Goal: Task Accomplishment & Management: Manage account settings

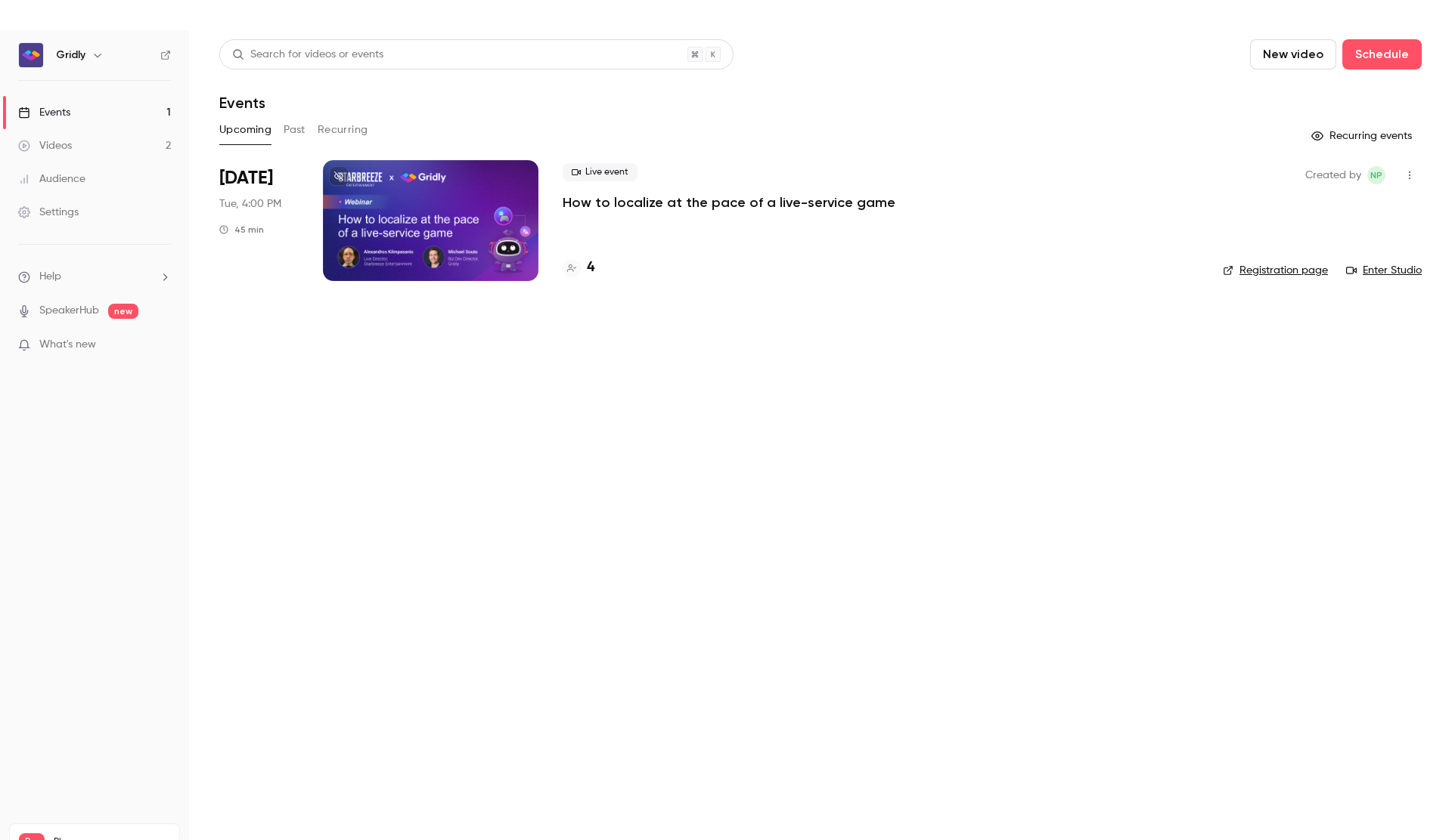
click at [612, 205] on p "How to localize at the pace of a live-service game" at bounding box center [729, 202] width 333 height 18
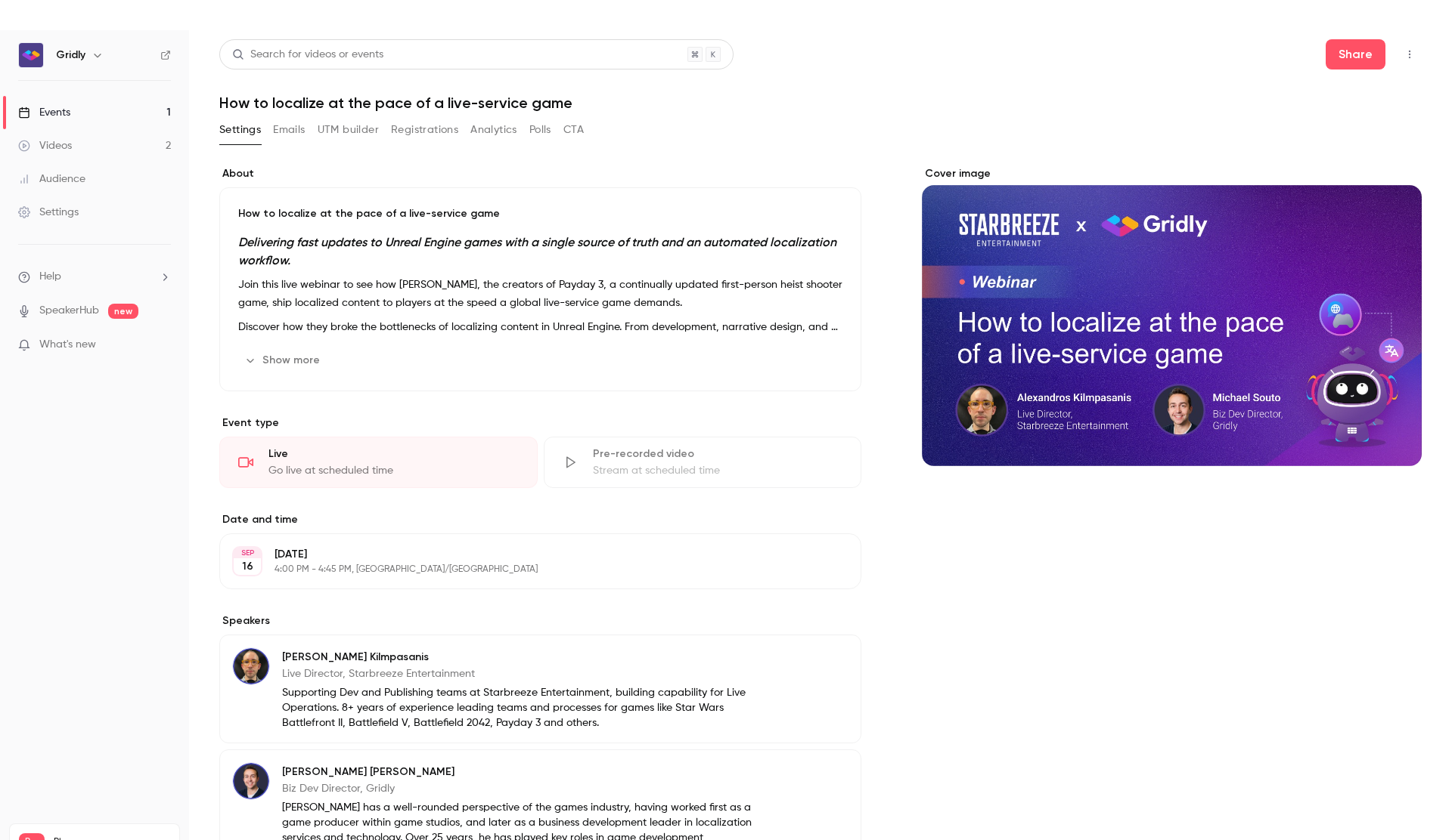
click at [454, 131] on button "Registrations" at bounding box center [425, 130] width 68 height 24
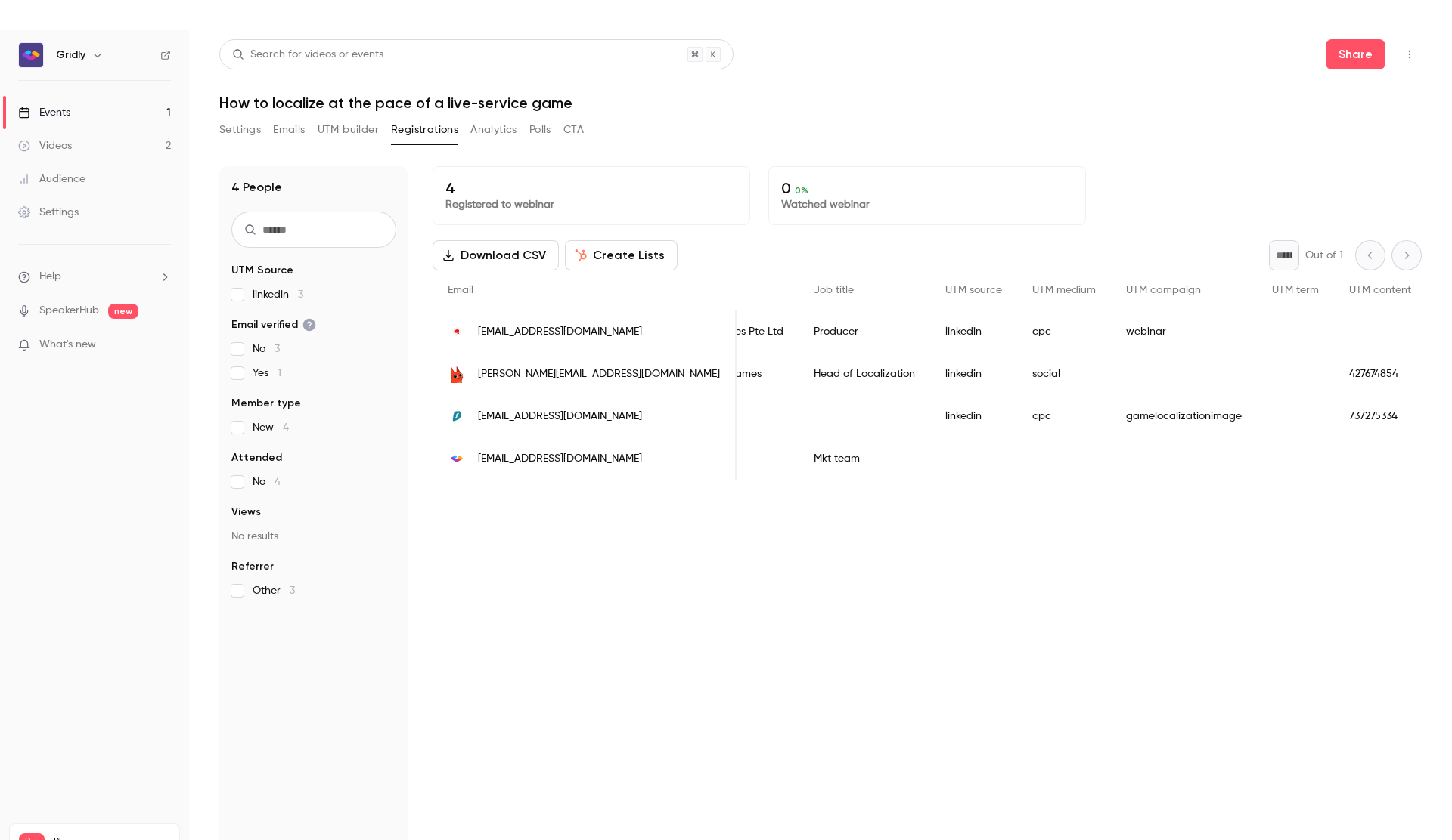
scroll to position [0, 602]
click at [64, 149] on div "Videos" at bounding box center [45, 145] width 54 height 15
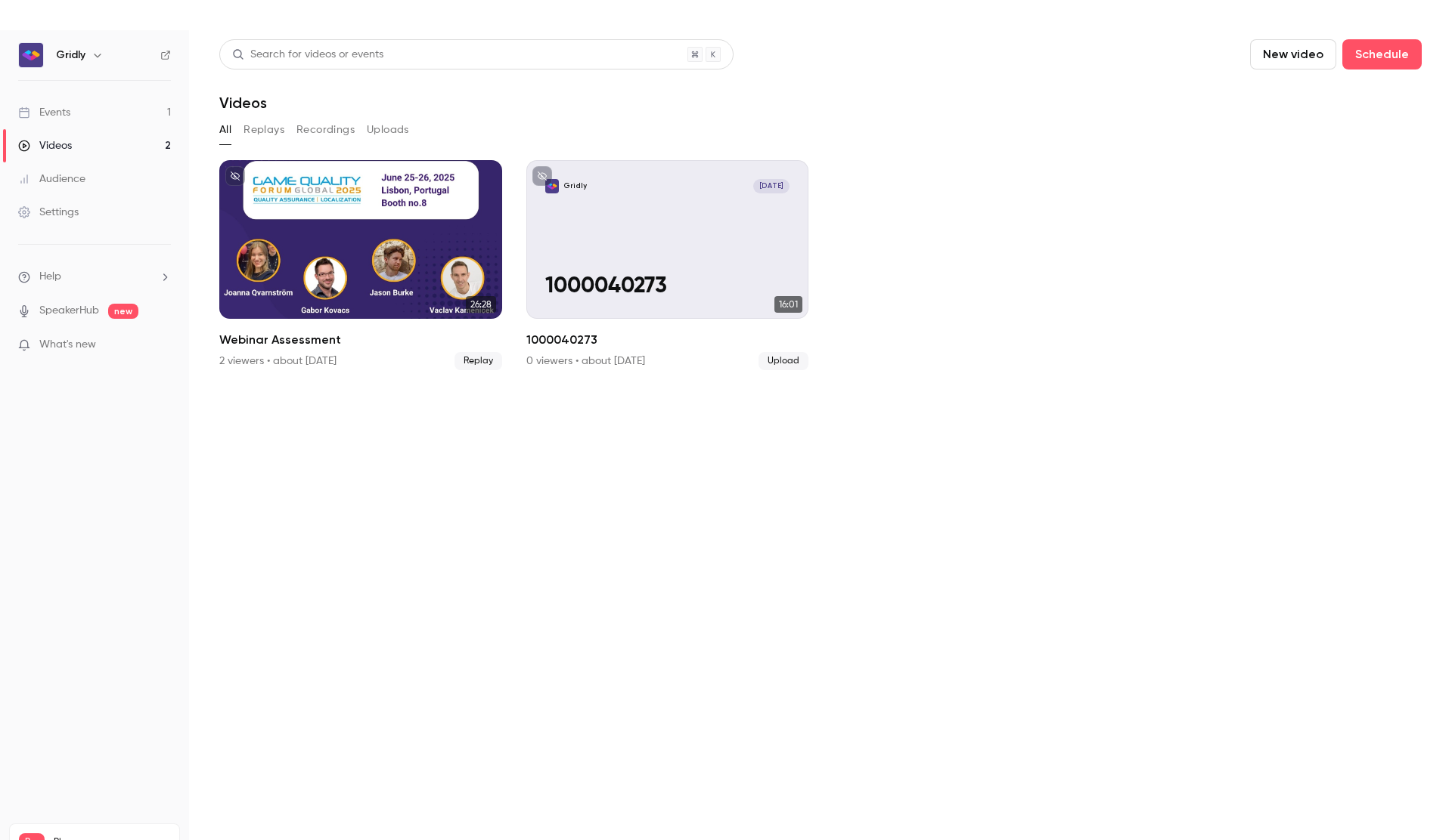
click at [68, 113] on div "Events" at bounding box center [44, 112] width 52 height 15
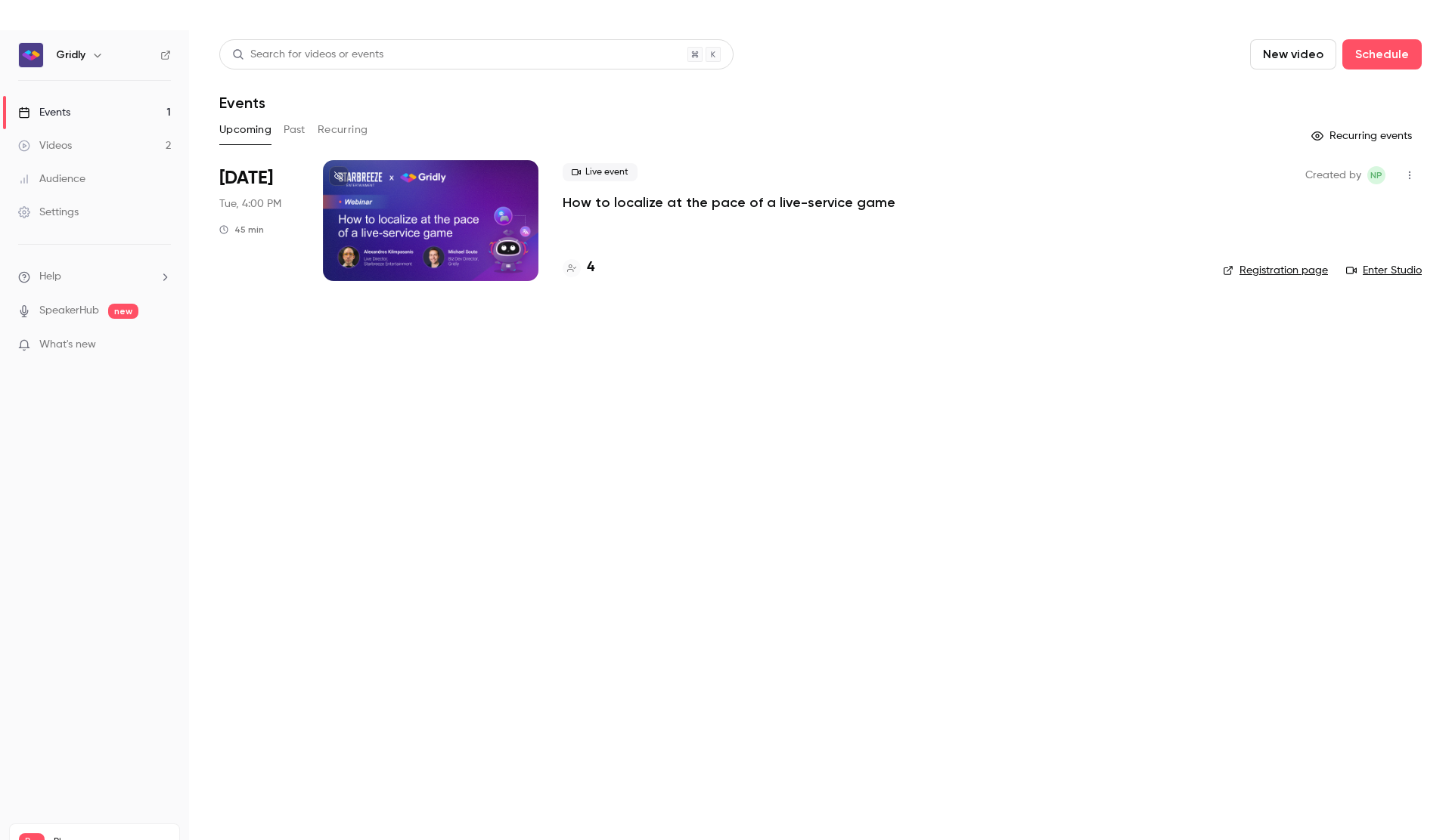
click at [1407, 171] on icon "button" at bounding box center [1410, 175] width 12 height 10
click at [1337, 294] on div "Duplicate" at bounding box center [1351, 292] width 115 height 15
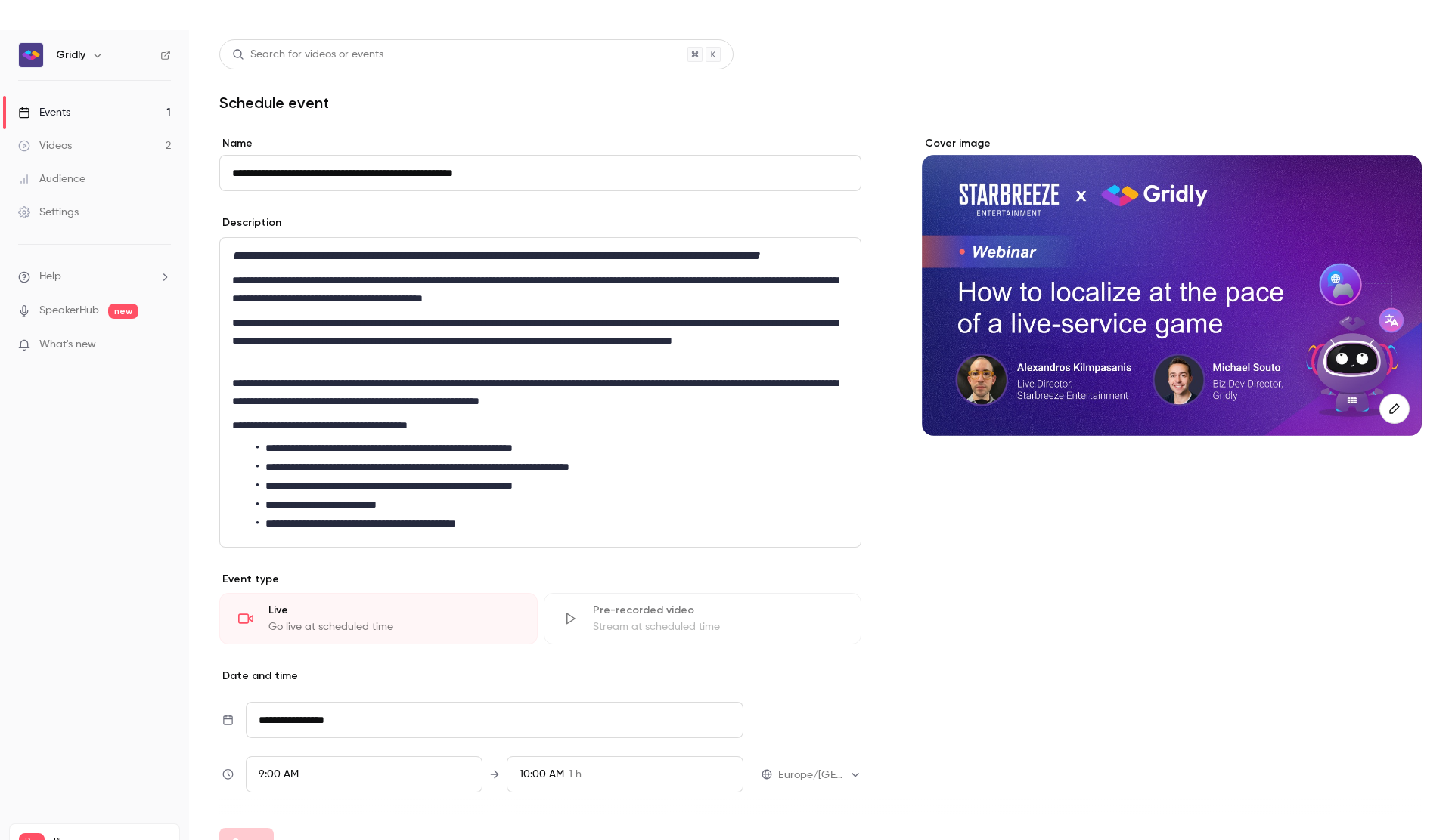
click at [269, 170] on input "**********" at bounding box center [540, 173] width 642 height 36
drag, startPoint x: 275, startPoint y: 173, endPoint x: 184, endPoint y: 171, distance: 91.0
click at [184, 171] on div "**********" at bounding box center [726, 450] width 1452 height 840
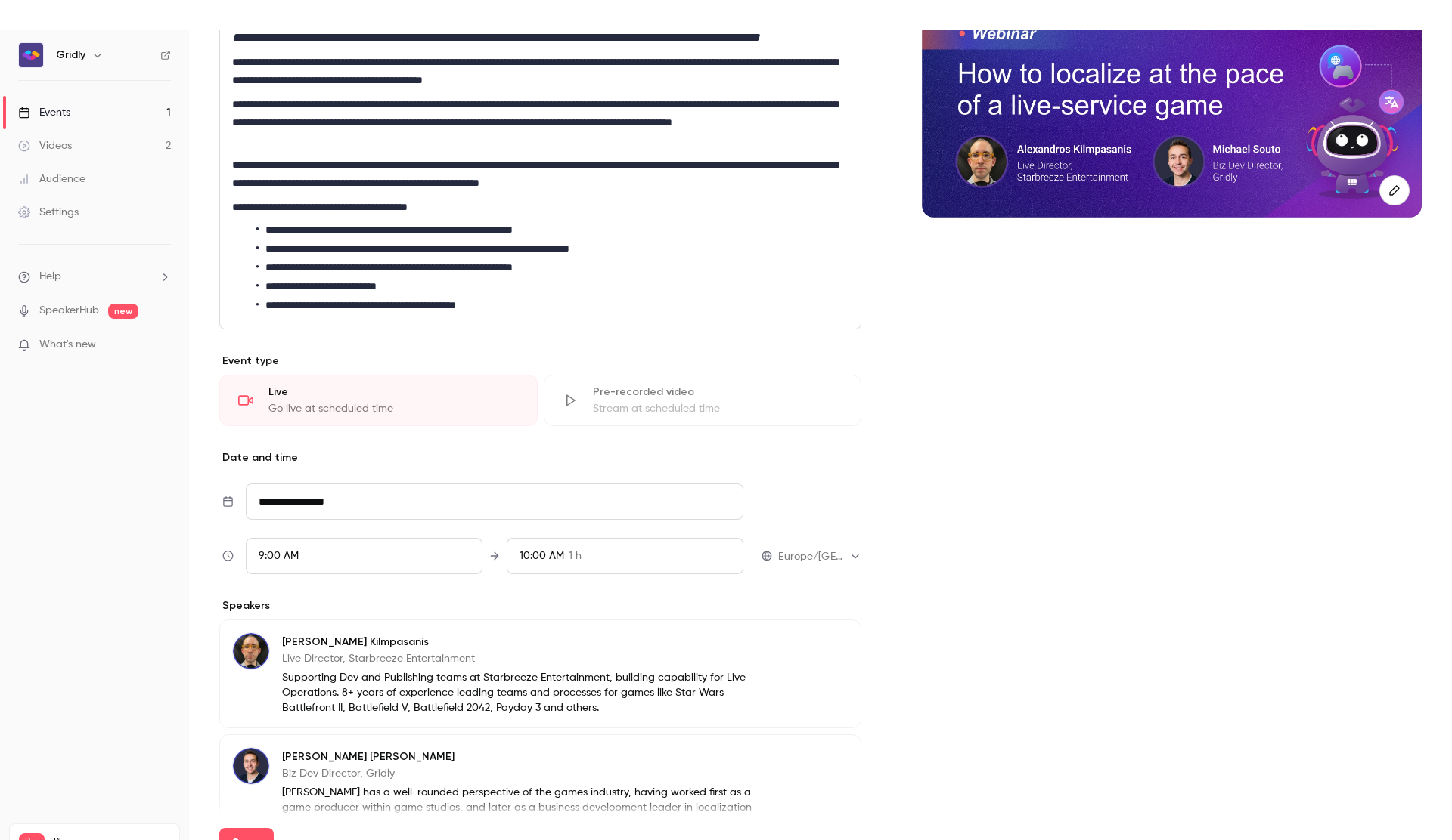
scroll to position [229, 0]
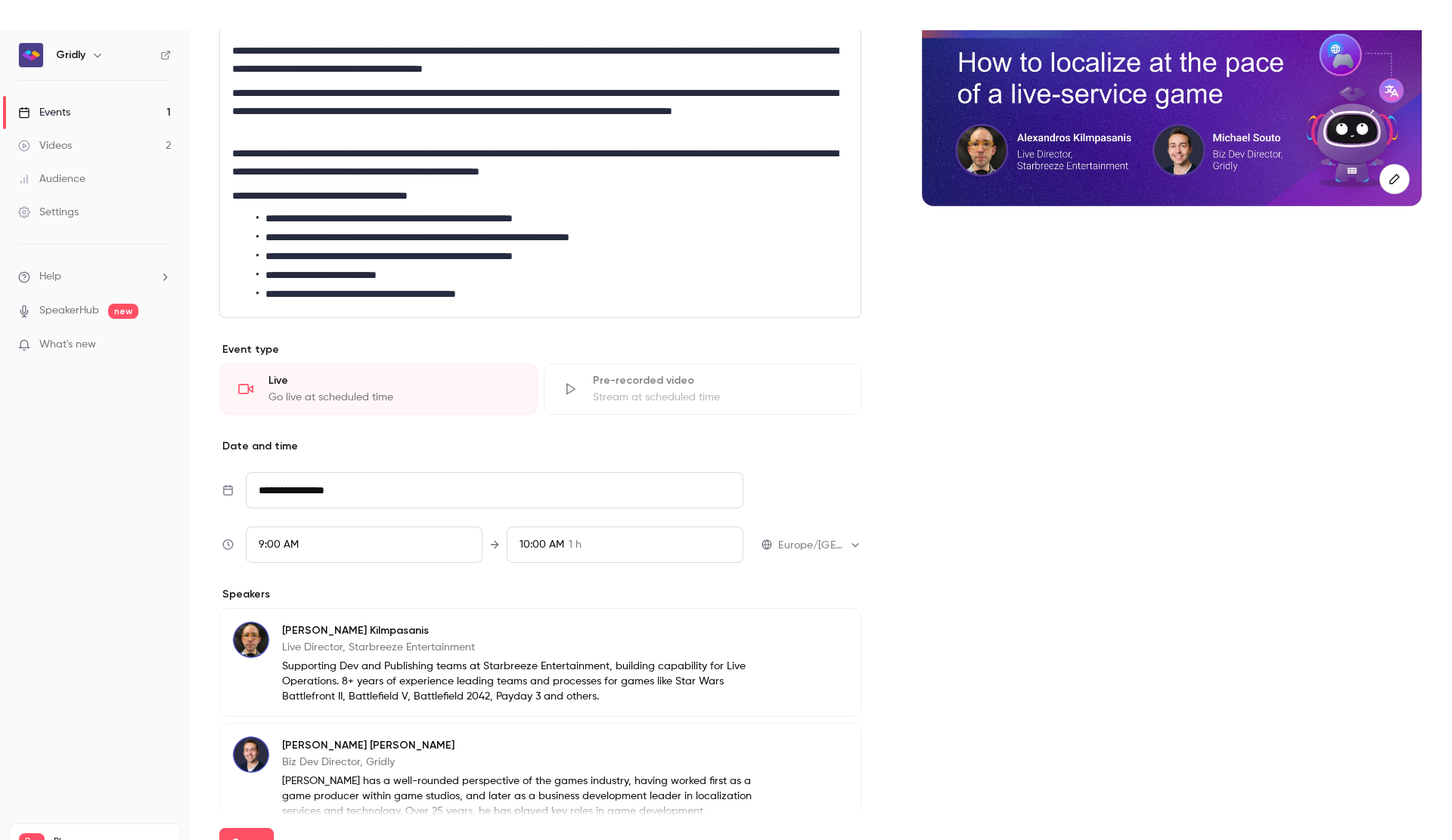
type input "**********"
click at [372, 505] on input "**********" at bounding box center [495, 490] width 497 height 36
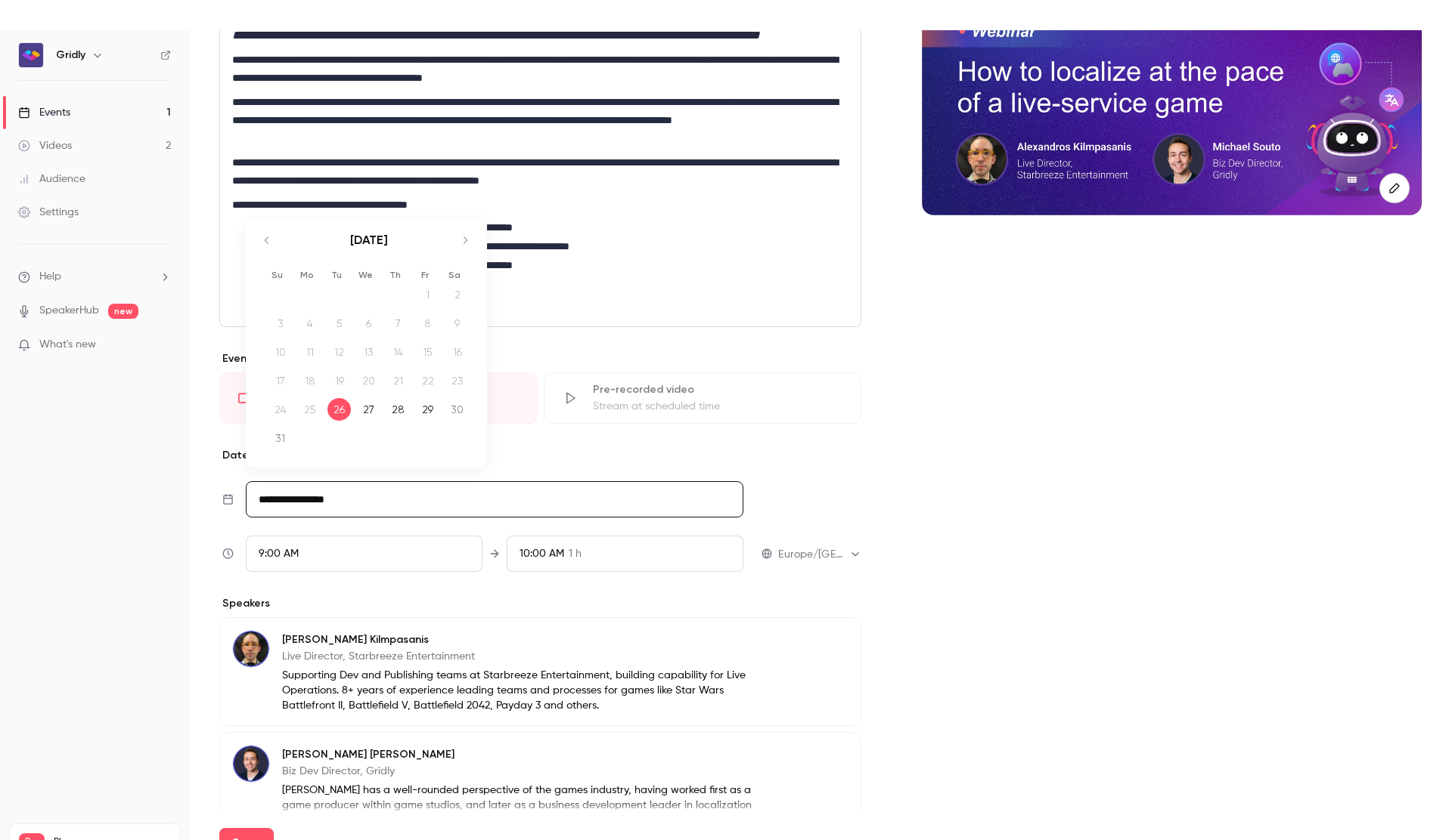
scroll to position [220, 0]
click at [466, 244] on icon "Move forward to switch to the next month." at bounding box center [465, 241] width 3 height 7
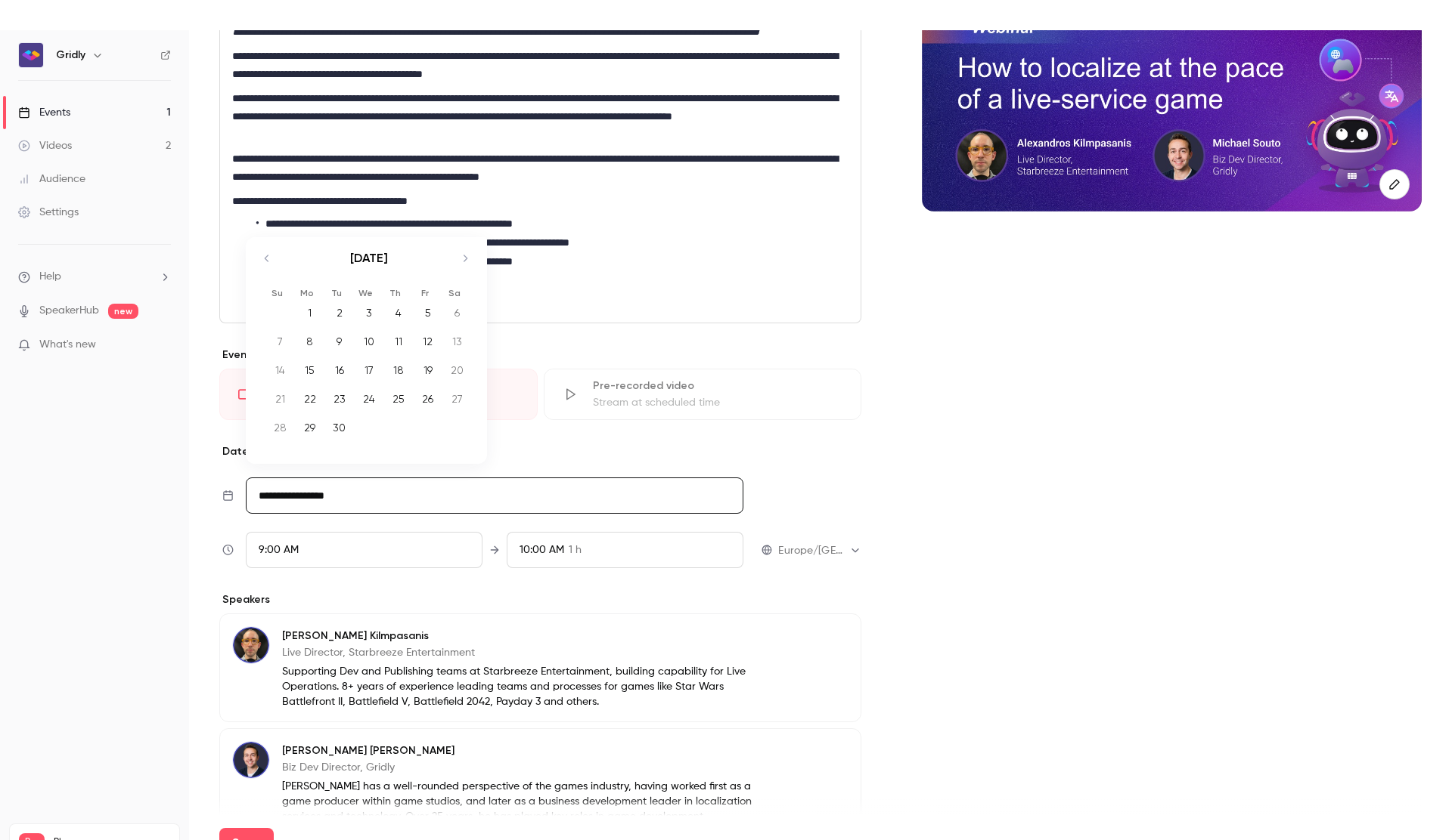
scroll to position [225, 0]
click at [392, 352] on div "11" at bounding box center [398, 341] width 23 height 23
type input "**********"
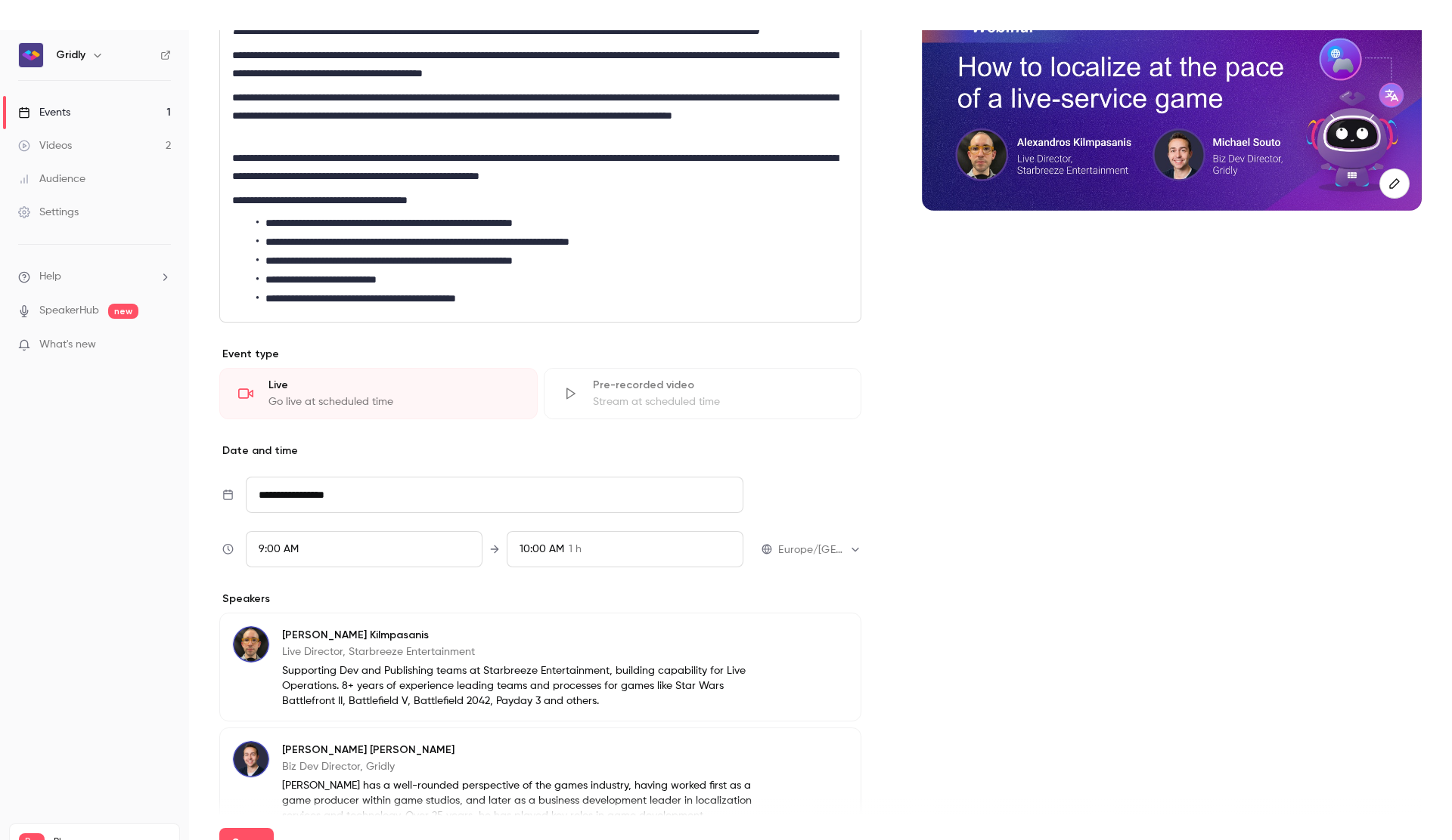
click at [329, 567] on div "9:00 AM" at bounding box center [364, 550] width 237 height 36
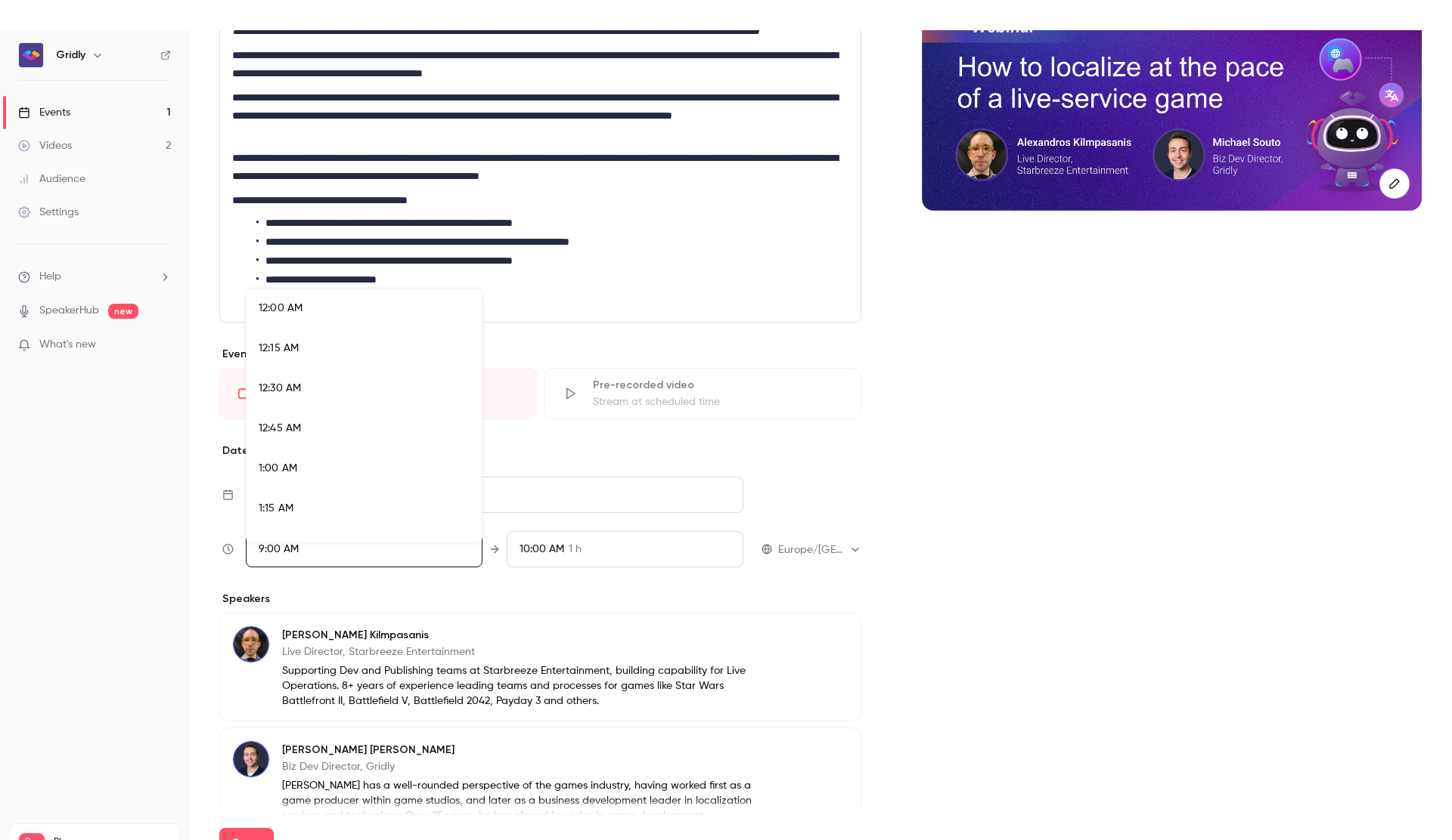
scroll to position [1335, 0]
click at [643, 638] on div at bounding box center [726, 420] width 1452 height 840
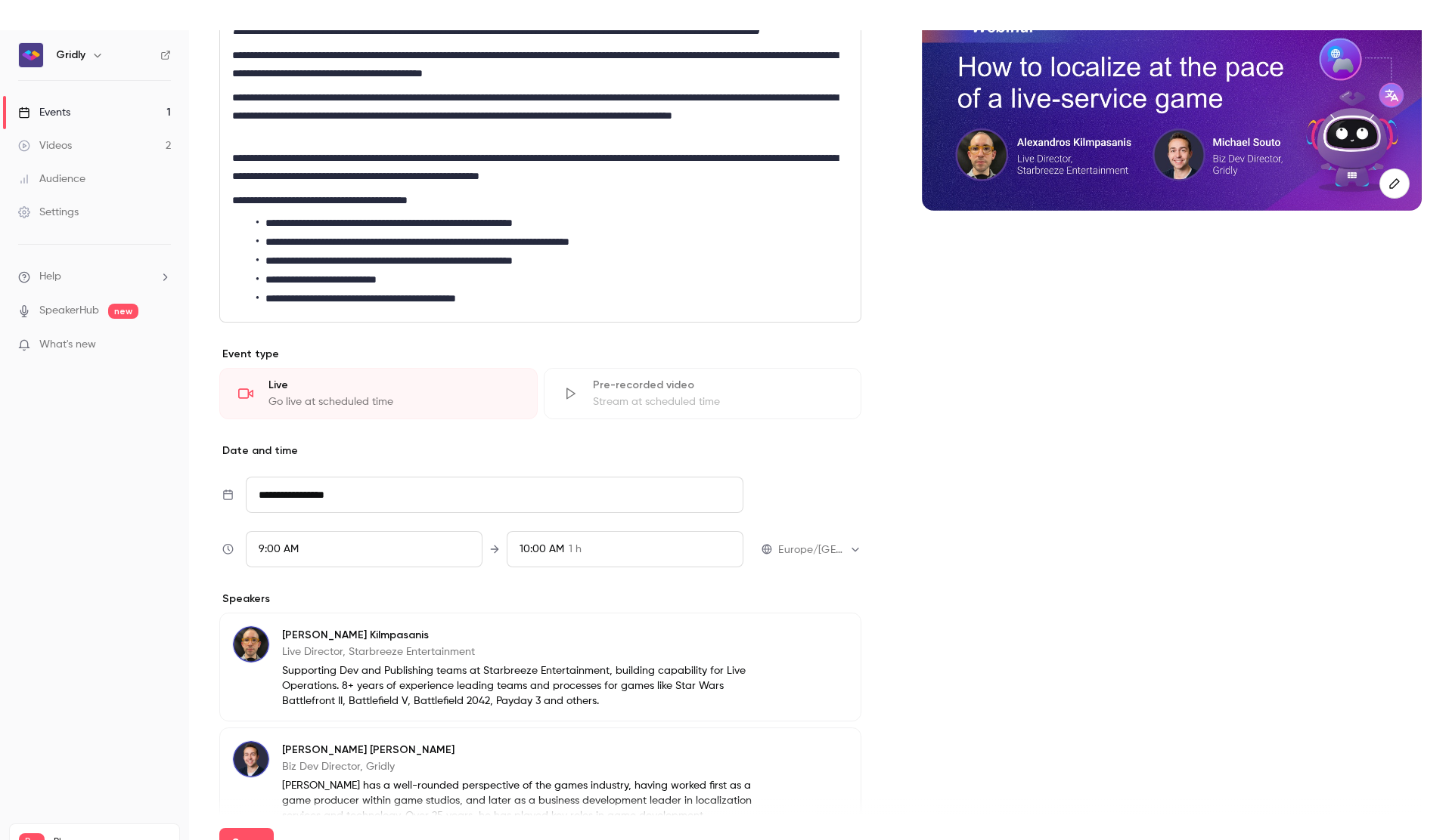
click at [683, 567] on div "10:00 AM 1 h" at bounding box center [625, 550] width 237 height 36
click at [619, 423] on div "9:45 AM 45 min" at bounding box center [625, 429] width 211 height 16
click at [834, 630] on div at bounding box center [726, 420] width 1452 height 840
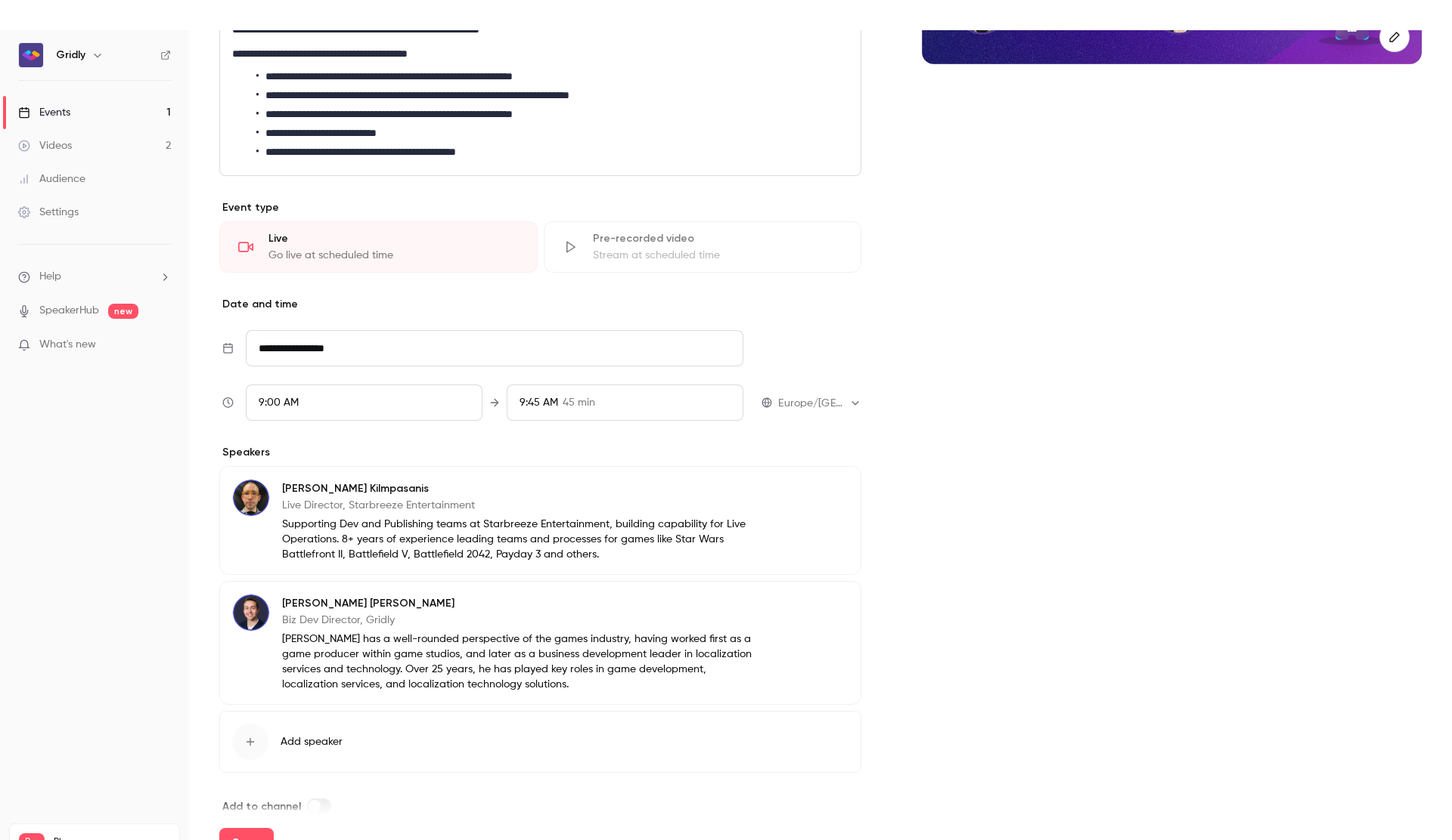
scroll to position [413, 0]
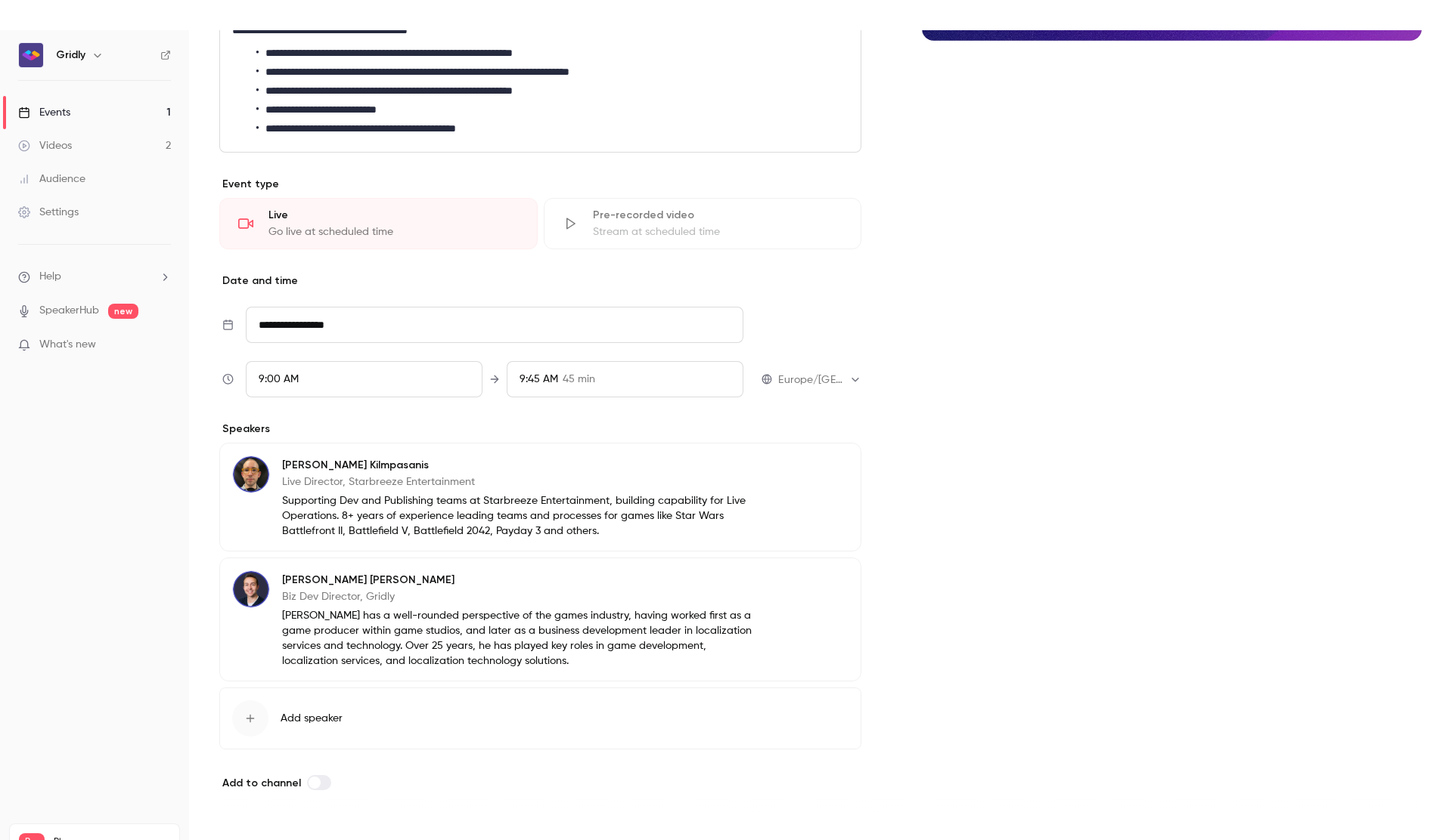
click at [250, 835] on button "Save" at bounding box center [246, 843] width 55 height 30
type input "**********"
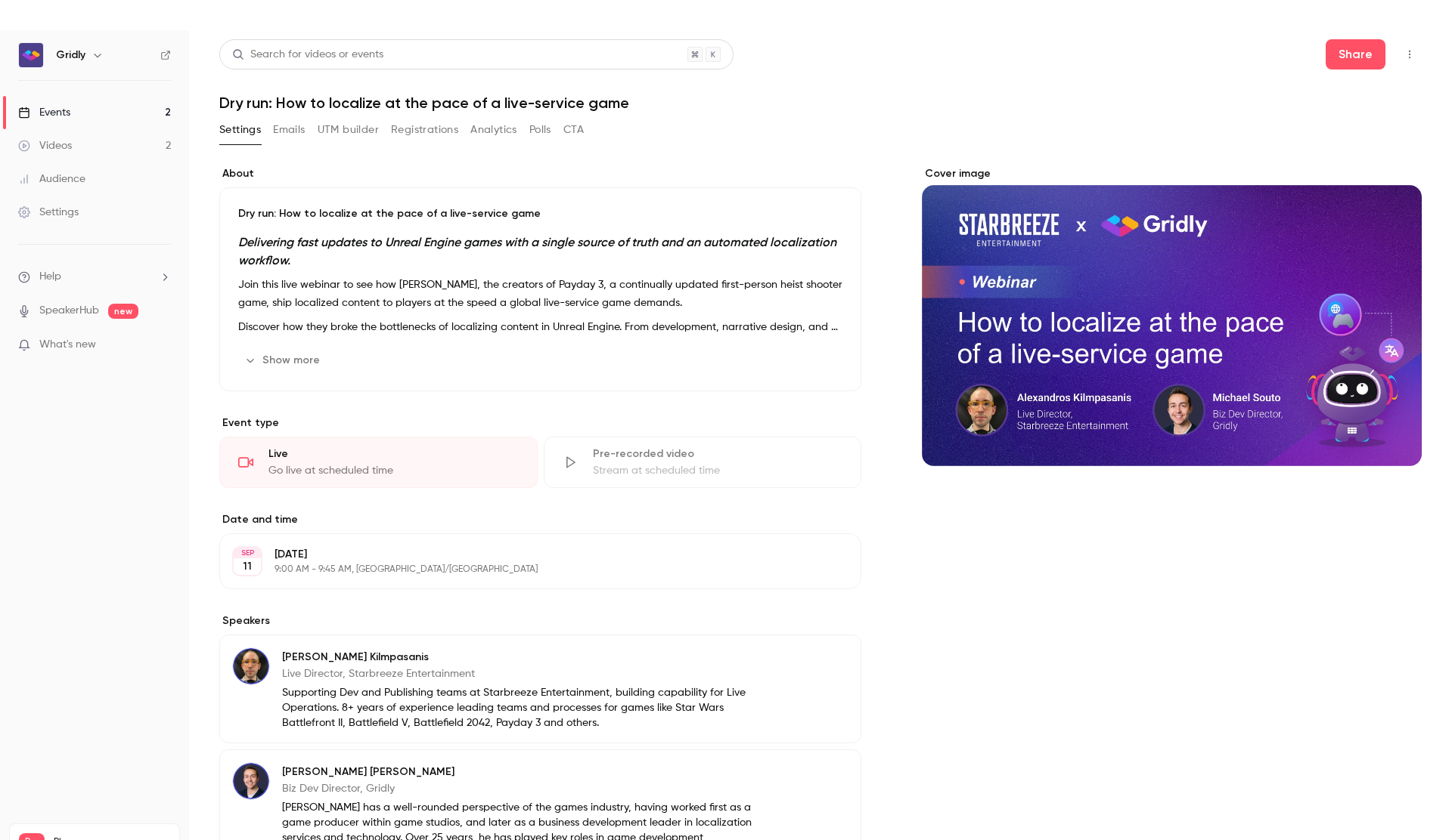
scroll to position [165, 0]
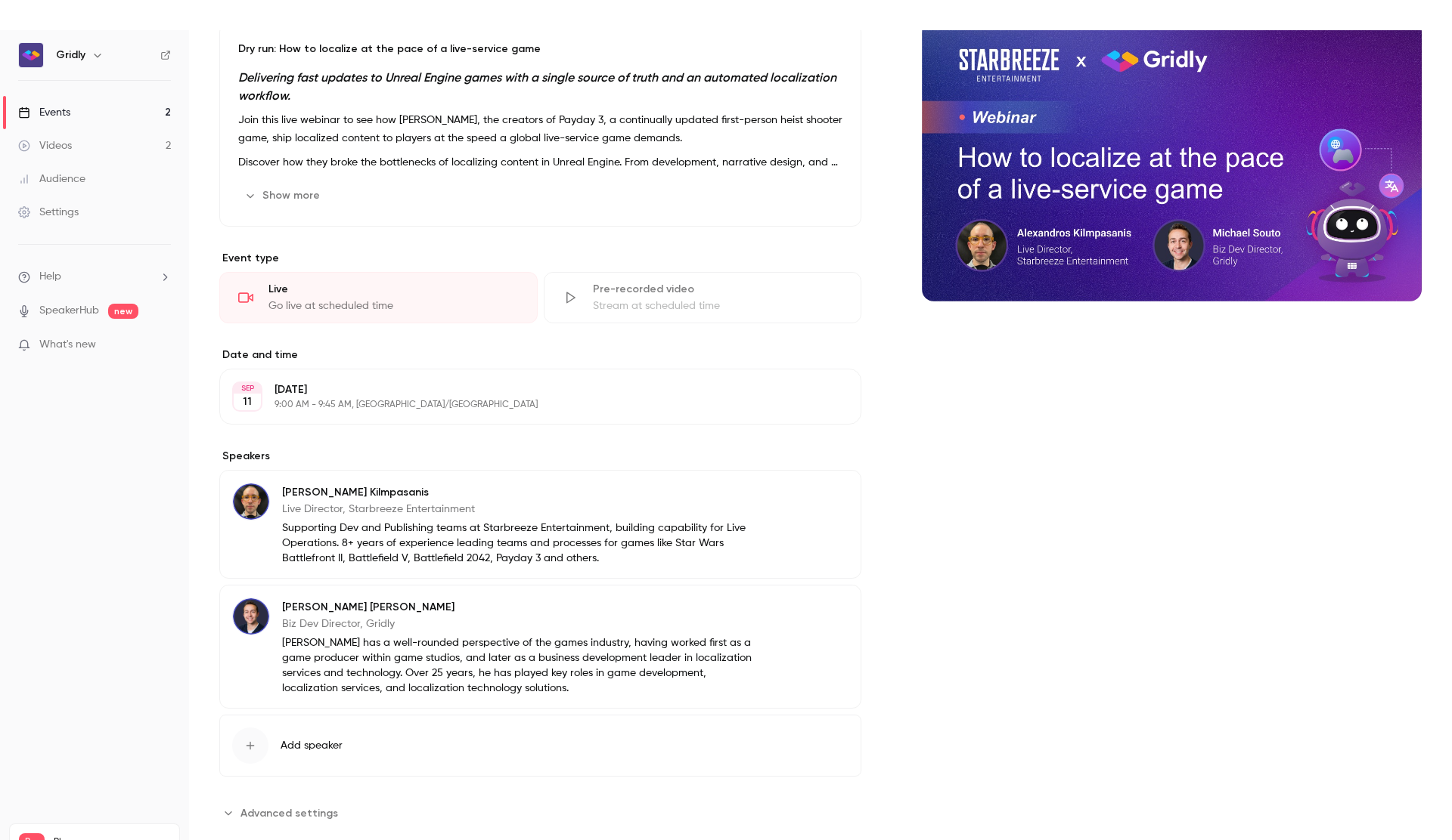
click at [318, 817] on span "Advanced settings" at bounding box center [289, 813] width 98 height 16
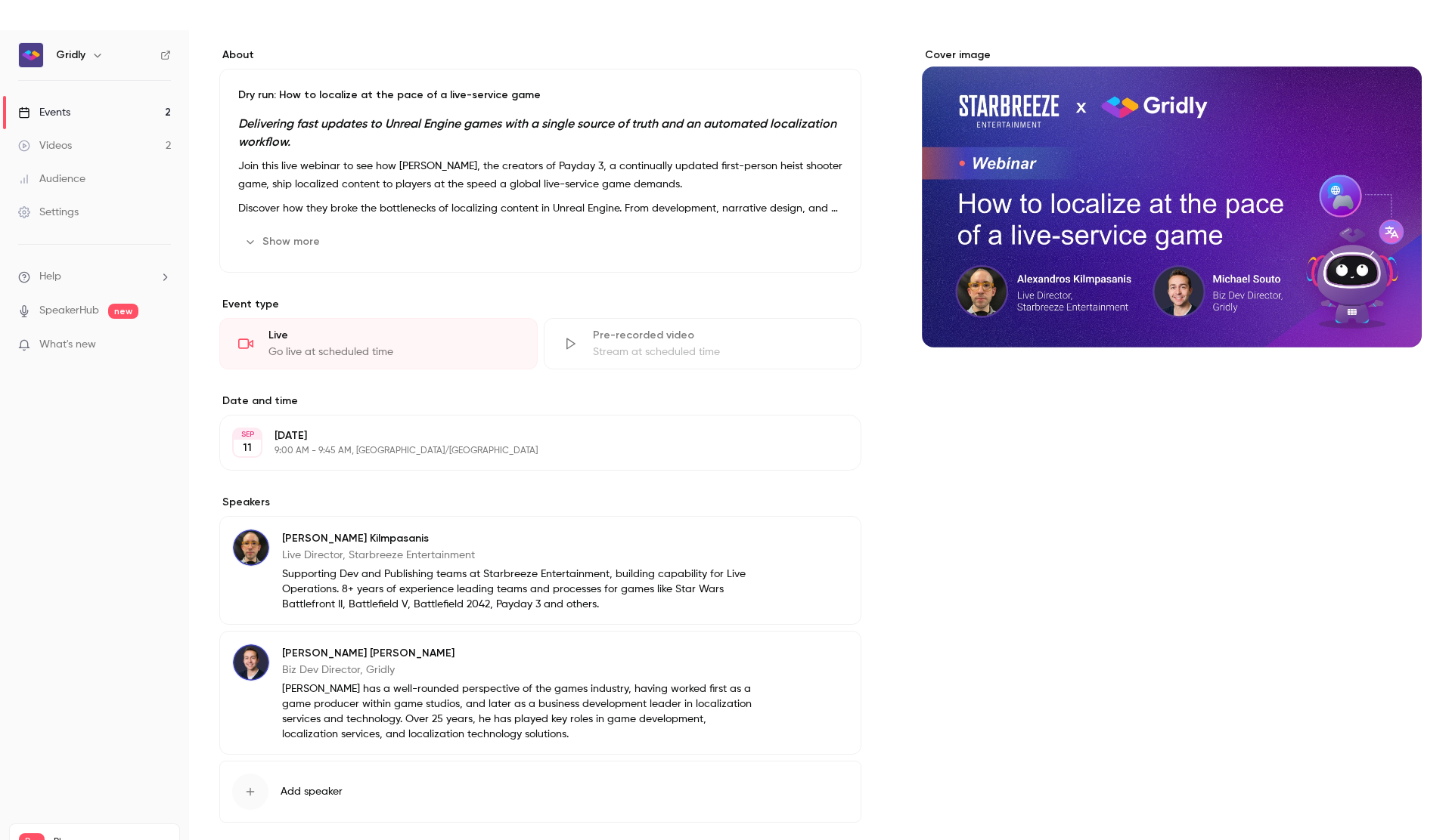
scroll to position [0, 0]
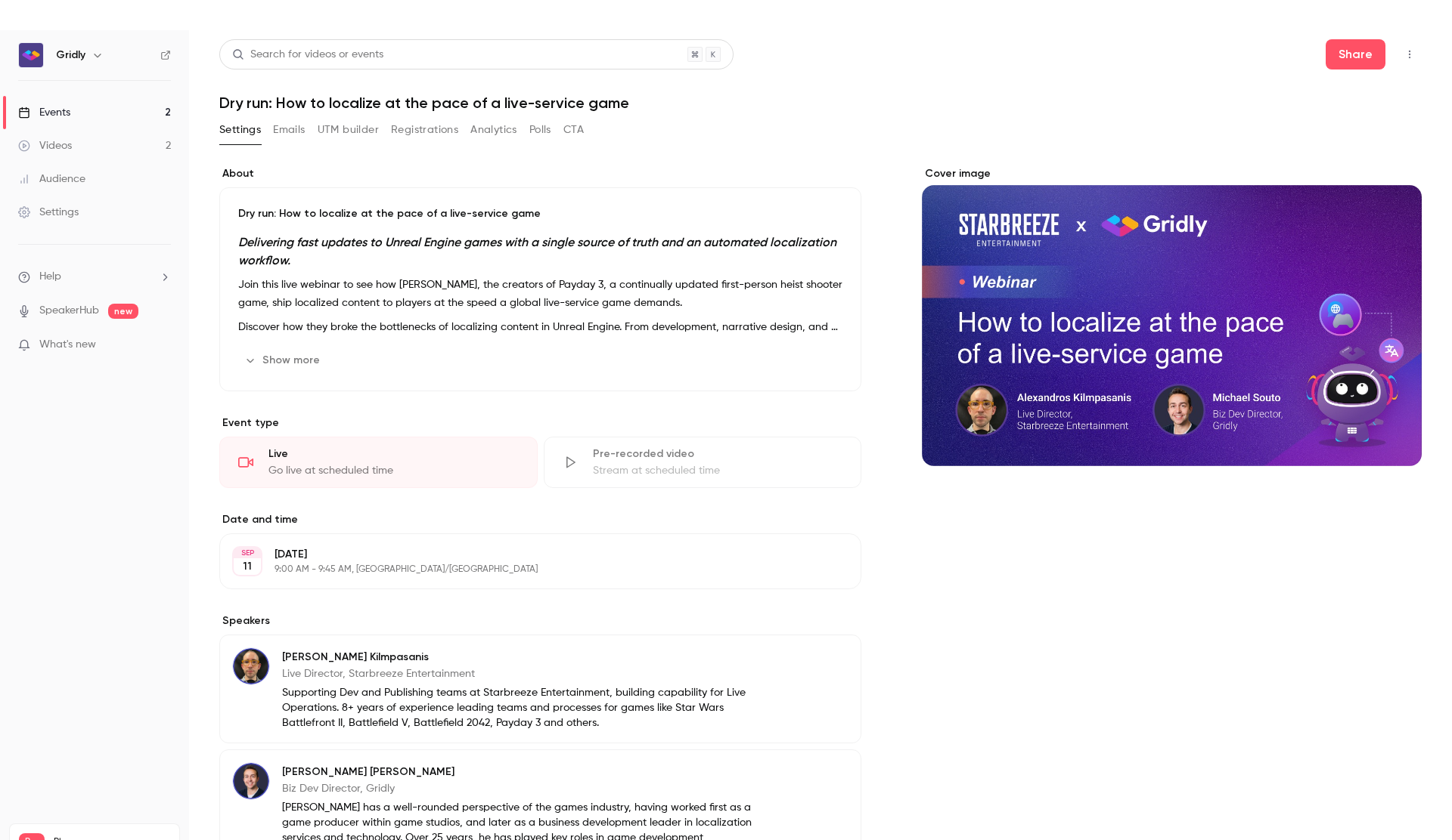
click at [282, 133] on button "Emails" at bounding box center [288, 130] width 32 height 24
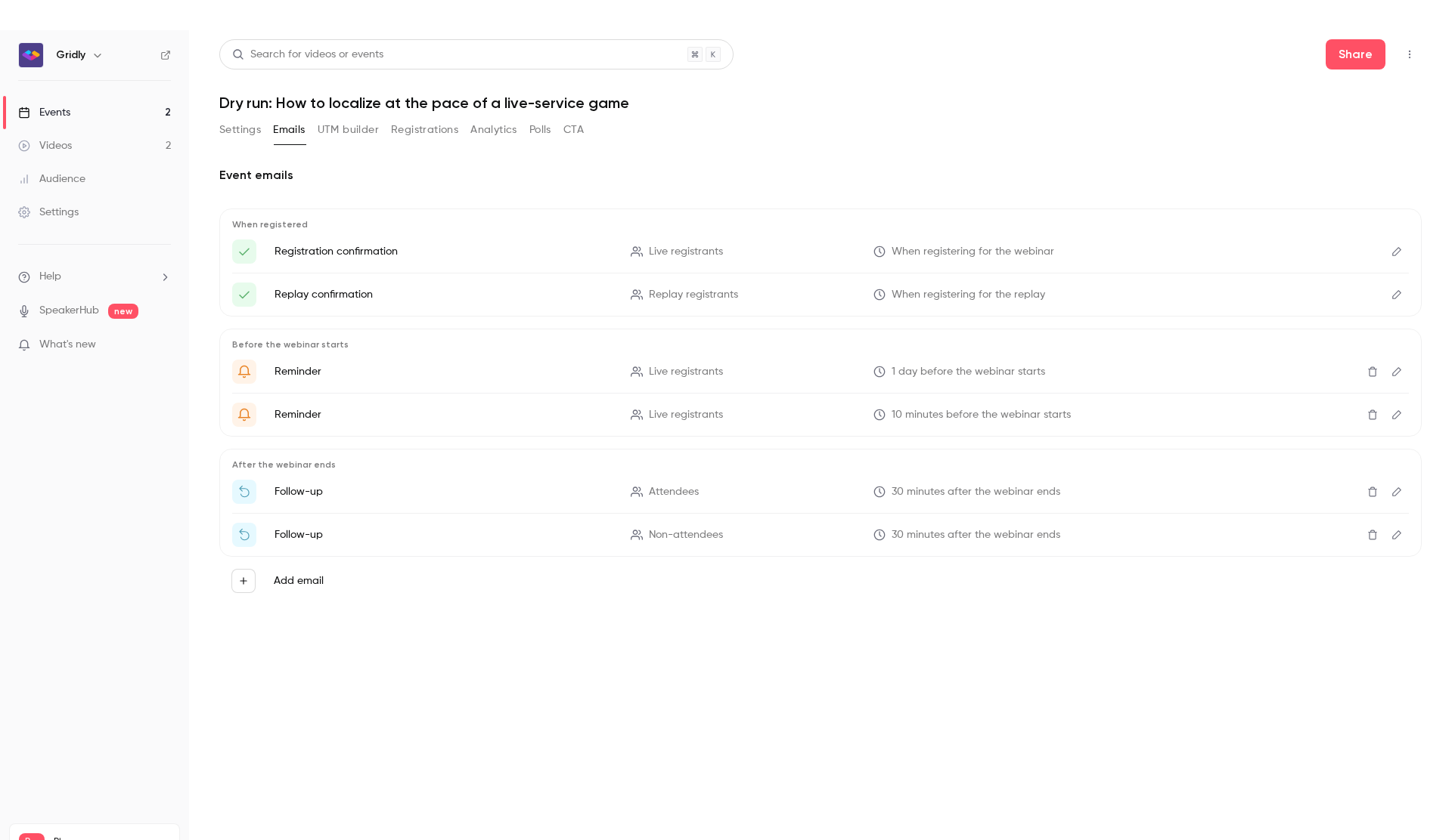
click at [334, 134] on button "UTM builder" at bounding box center [348, 130] width 62 height 24
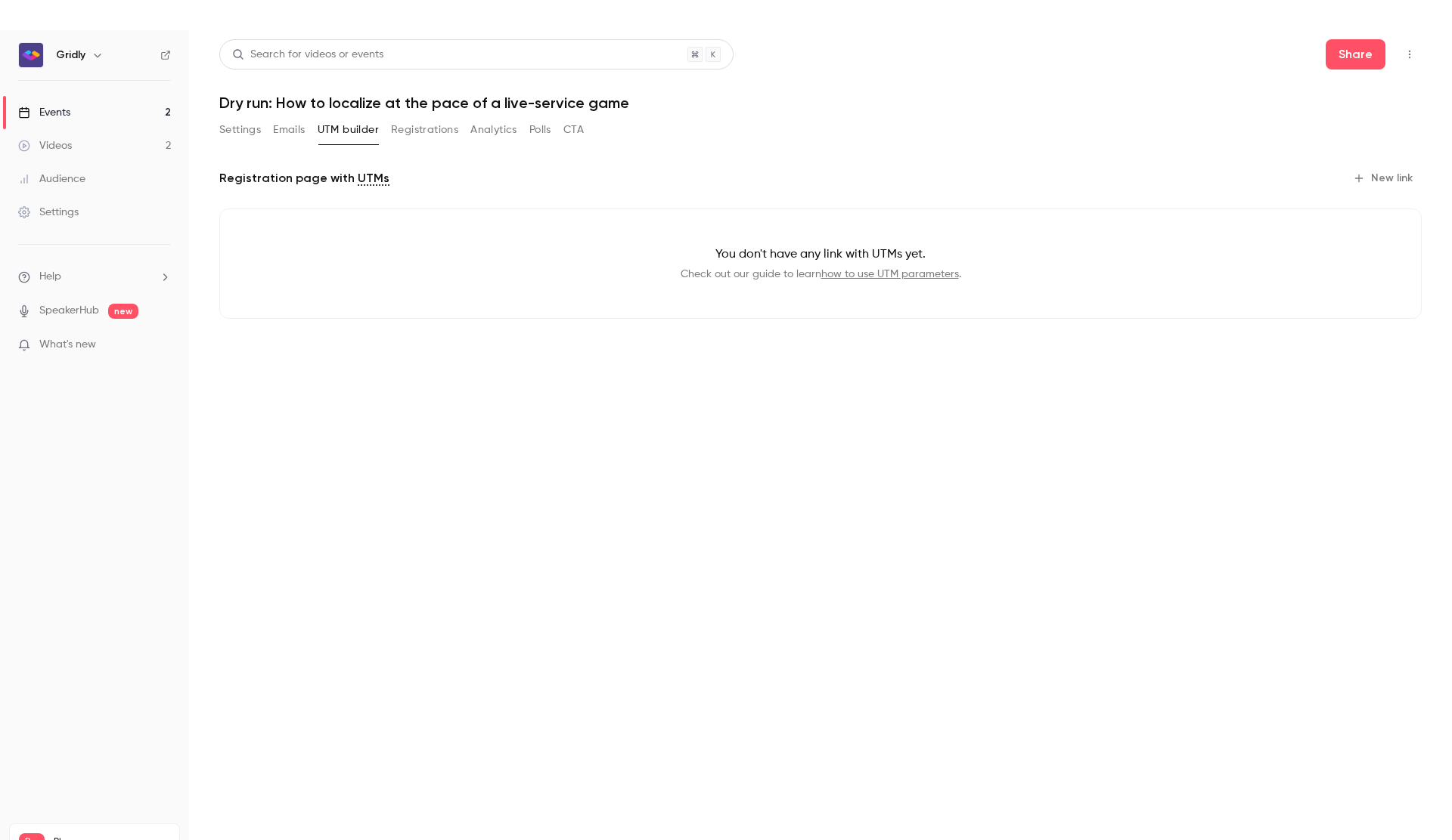
click at [431, 129] on button "Registrations" at bounding box center [425, 130] width 68 height 24
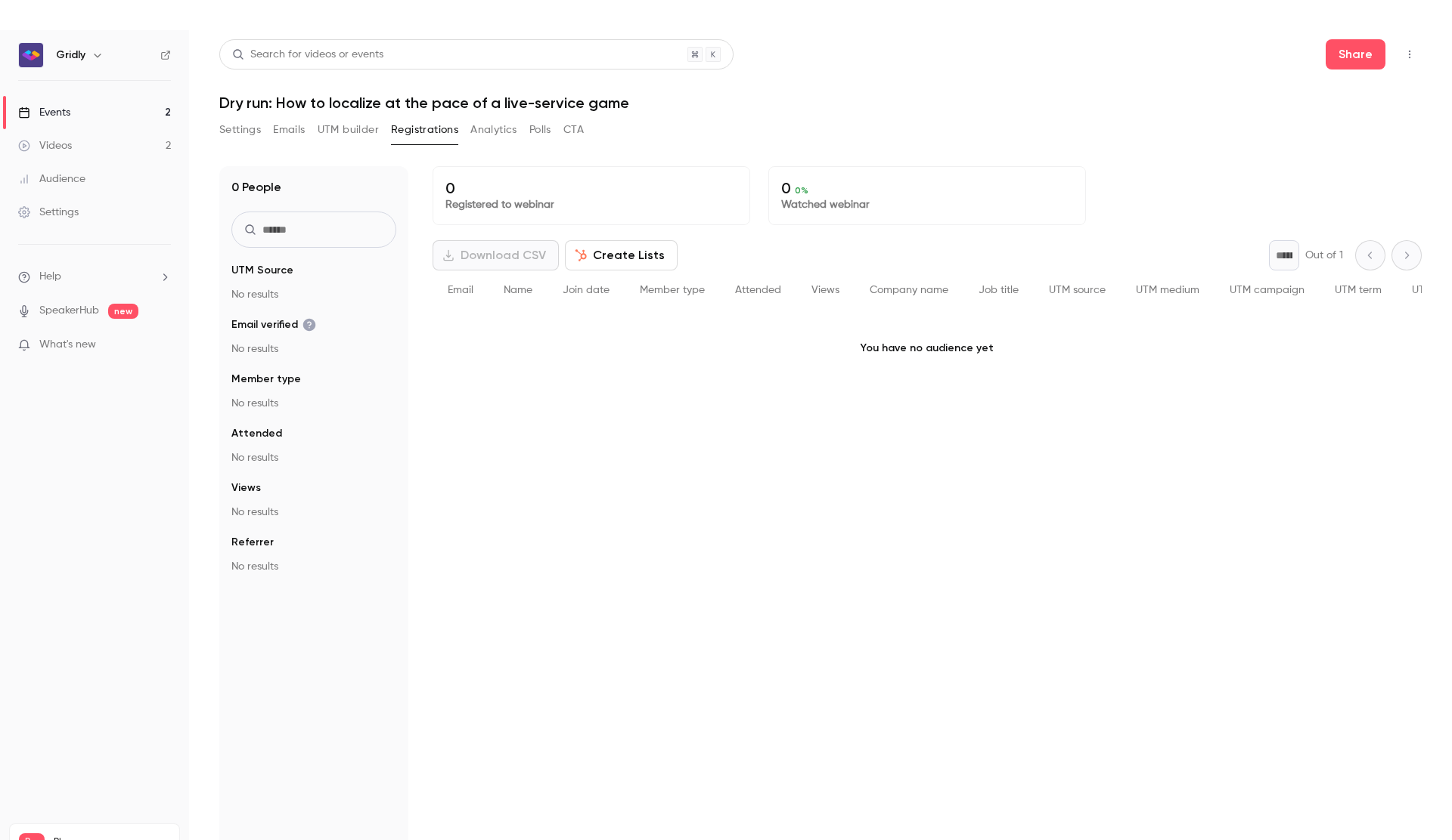
click at [475, 132] on button "Analytics" at bounding box center [494, 130] width 47 height 24
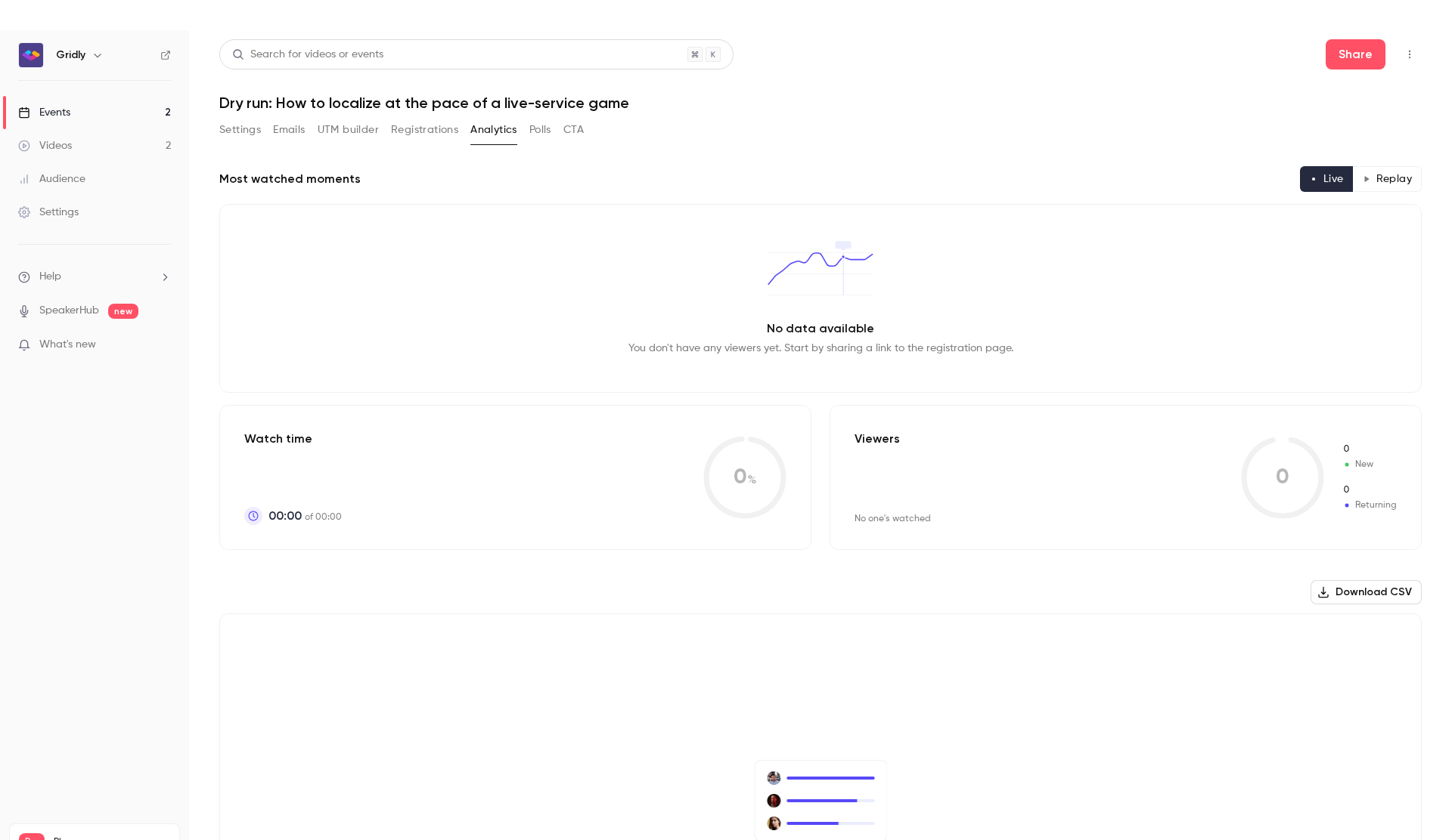
click at [538, 132] on button "Polls" at bounding box center [540, 130] width 22 height 24
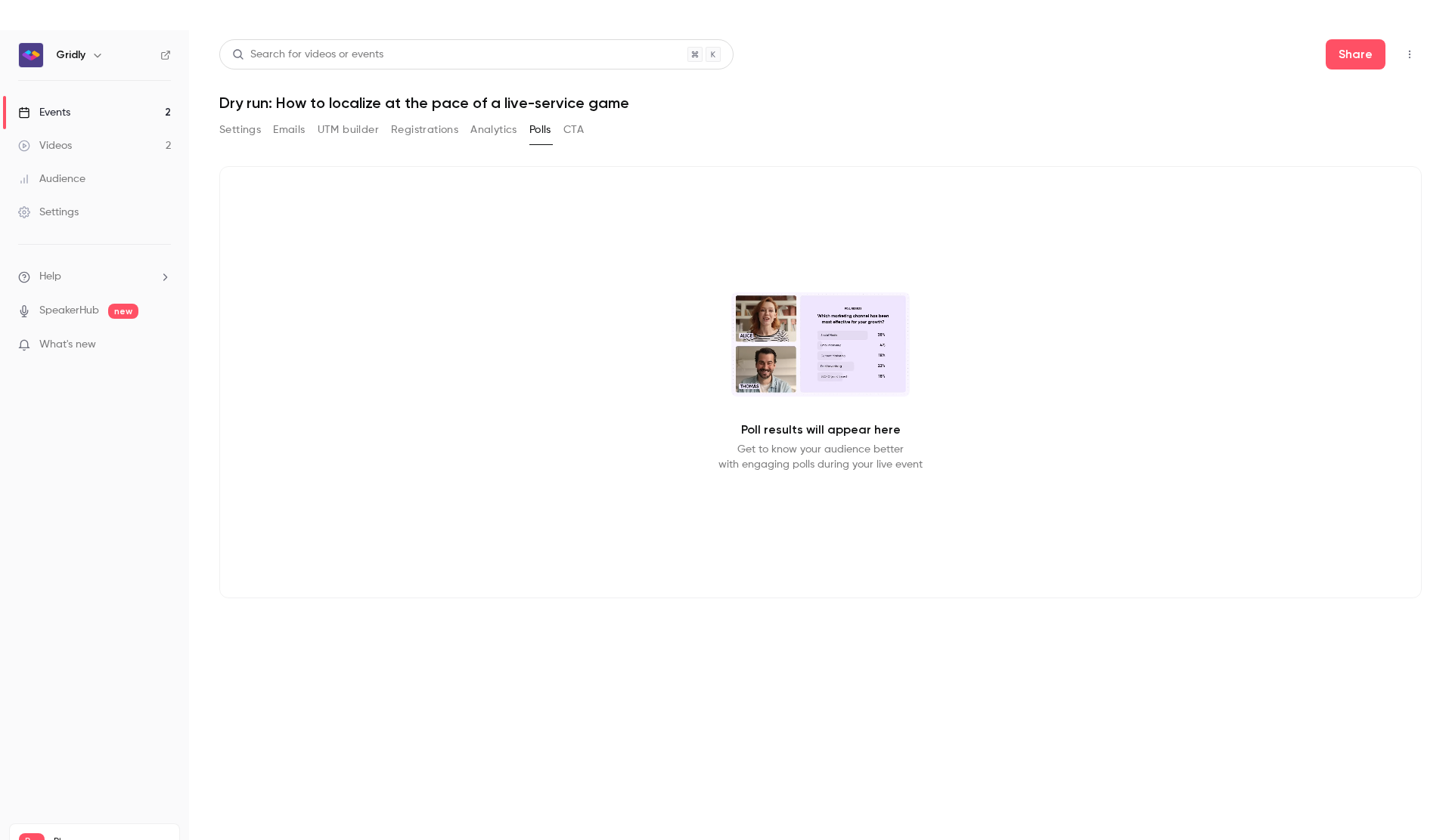
click at [580, 132] on button "CTA" at bounding box center [574, 130] width 21 height 24
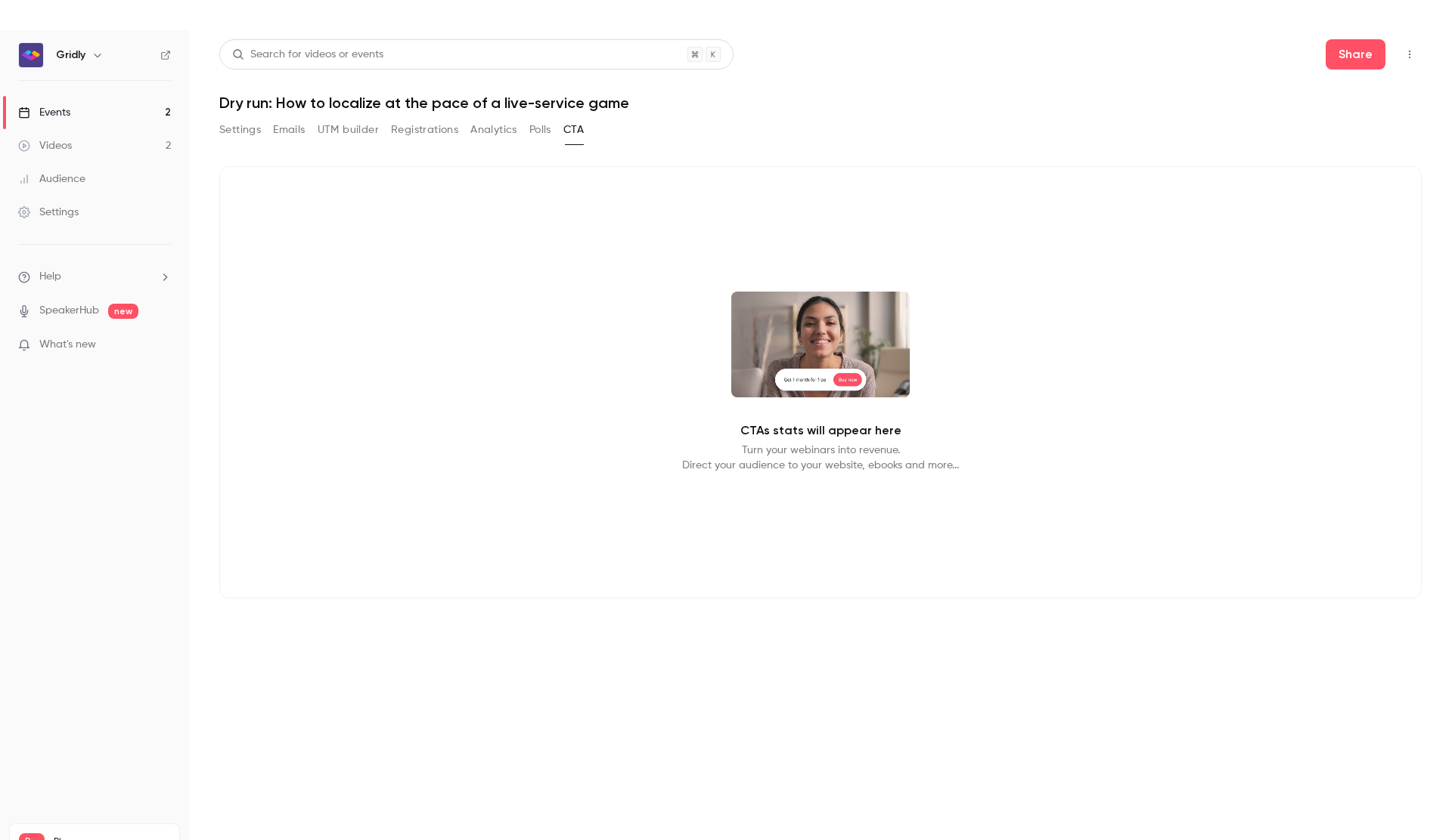
click at [231, 132] on button "Settings" at bounding box center [240, 130] width 42 height 24
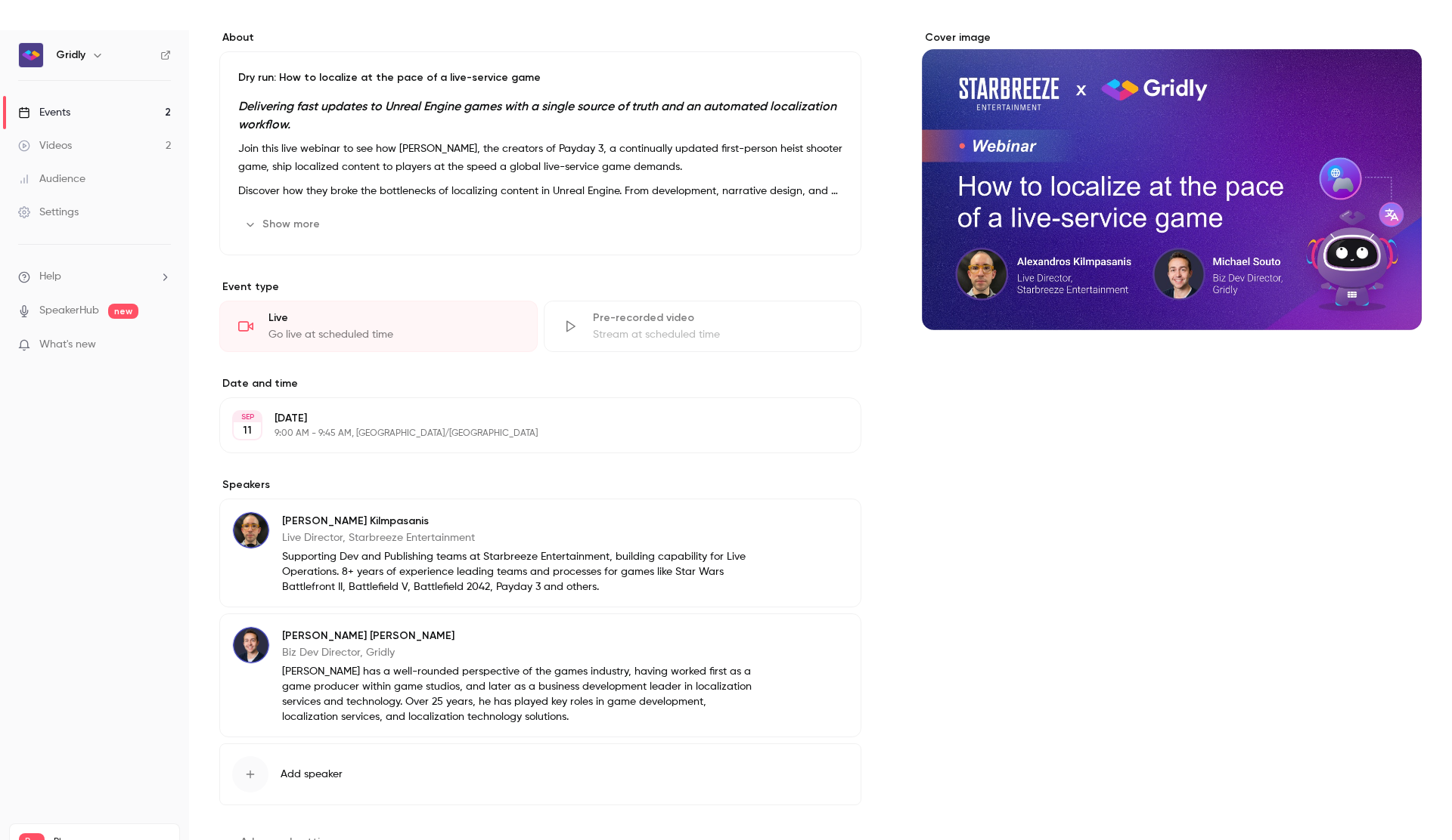
scroll to position [165, 0]
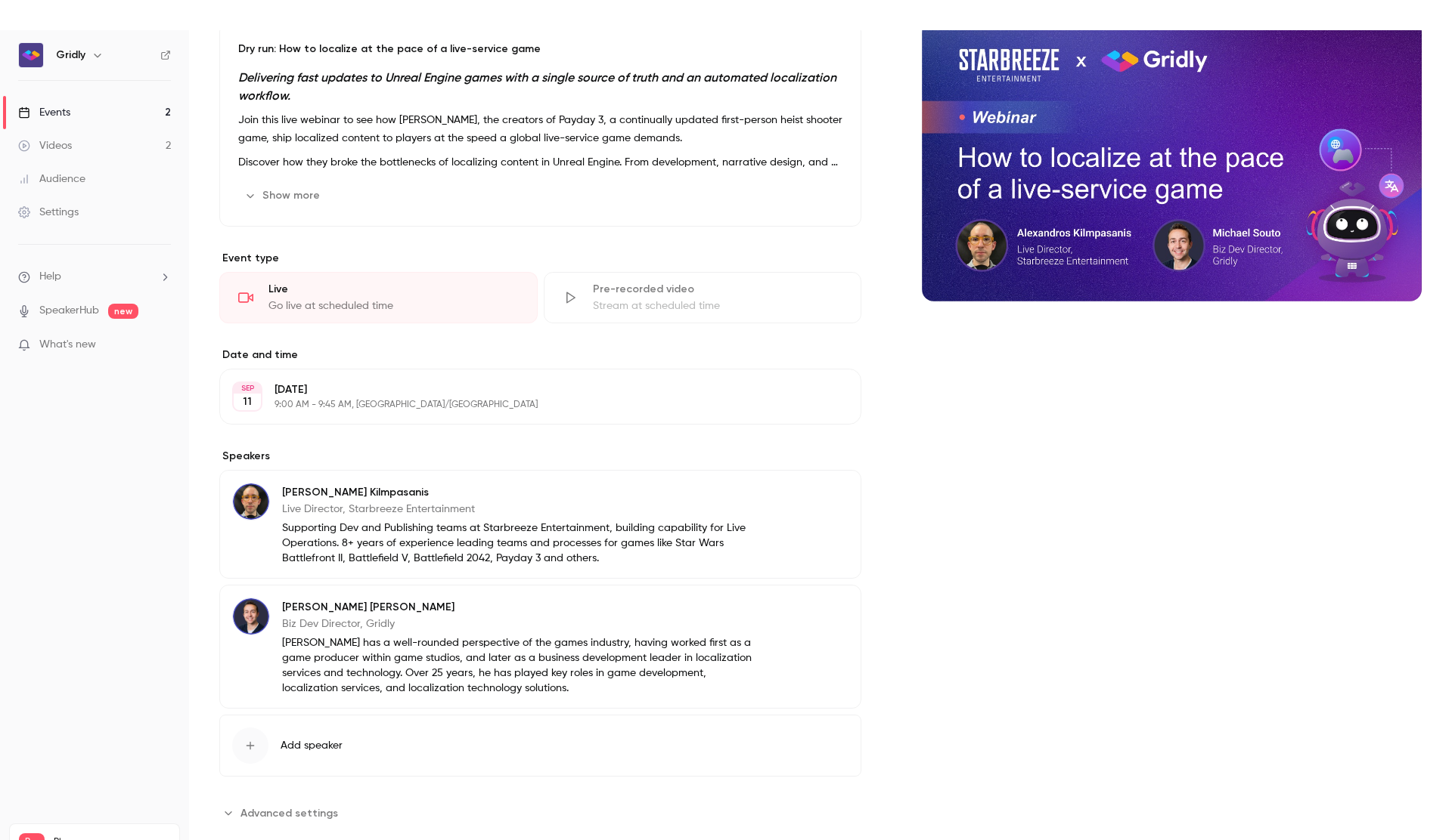
click at [83, 115] on link "Events 2" at bounding box center [94, 113] width 189 height 33
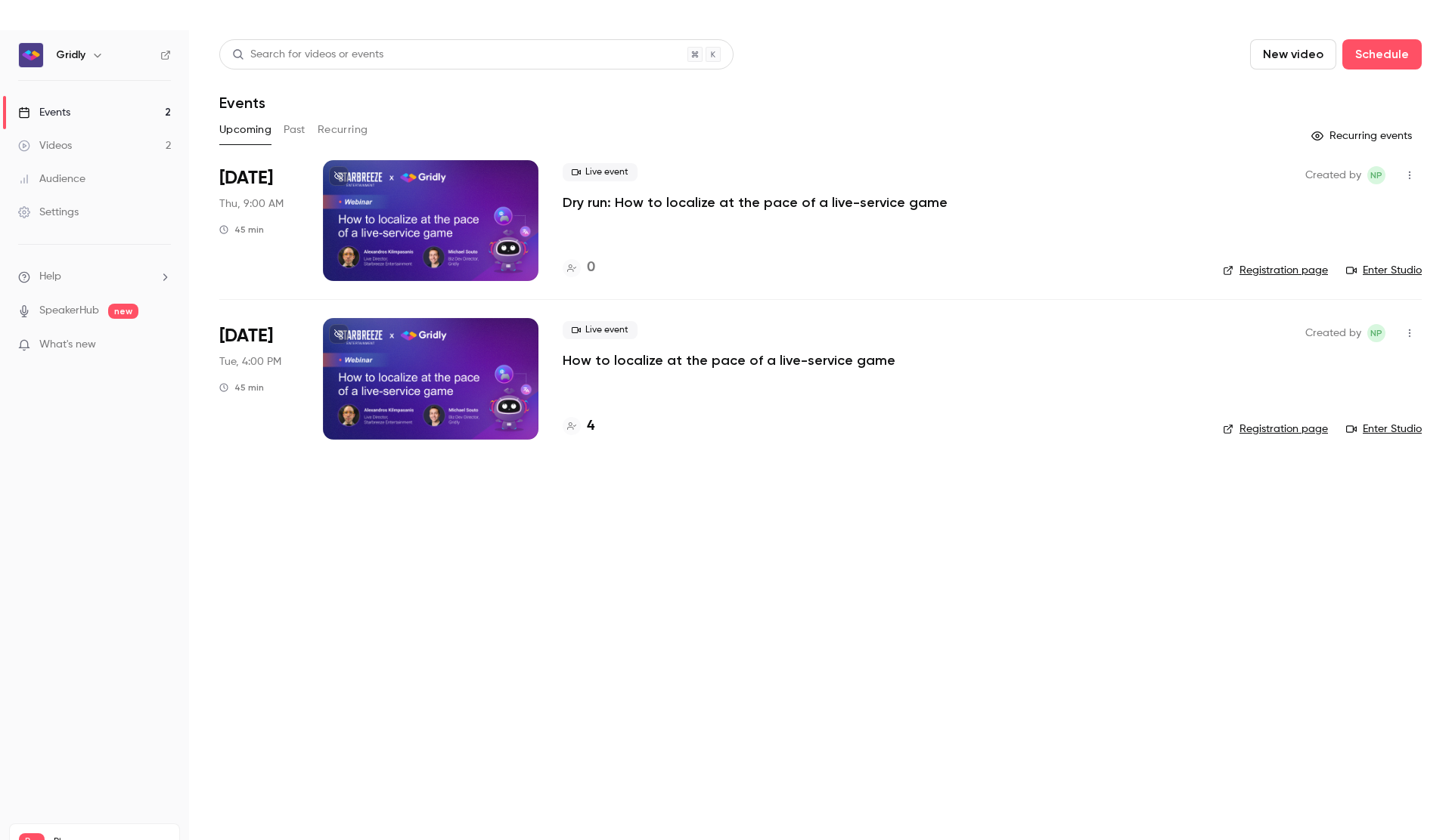
click at [1408, 173] on icon "button" at bounding box center [1410, 175] width 12 height 10
click at [1345, 252] on div "Invite to Studio" at bounding box center [1351, 253] width 115 height 15
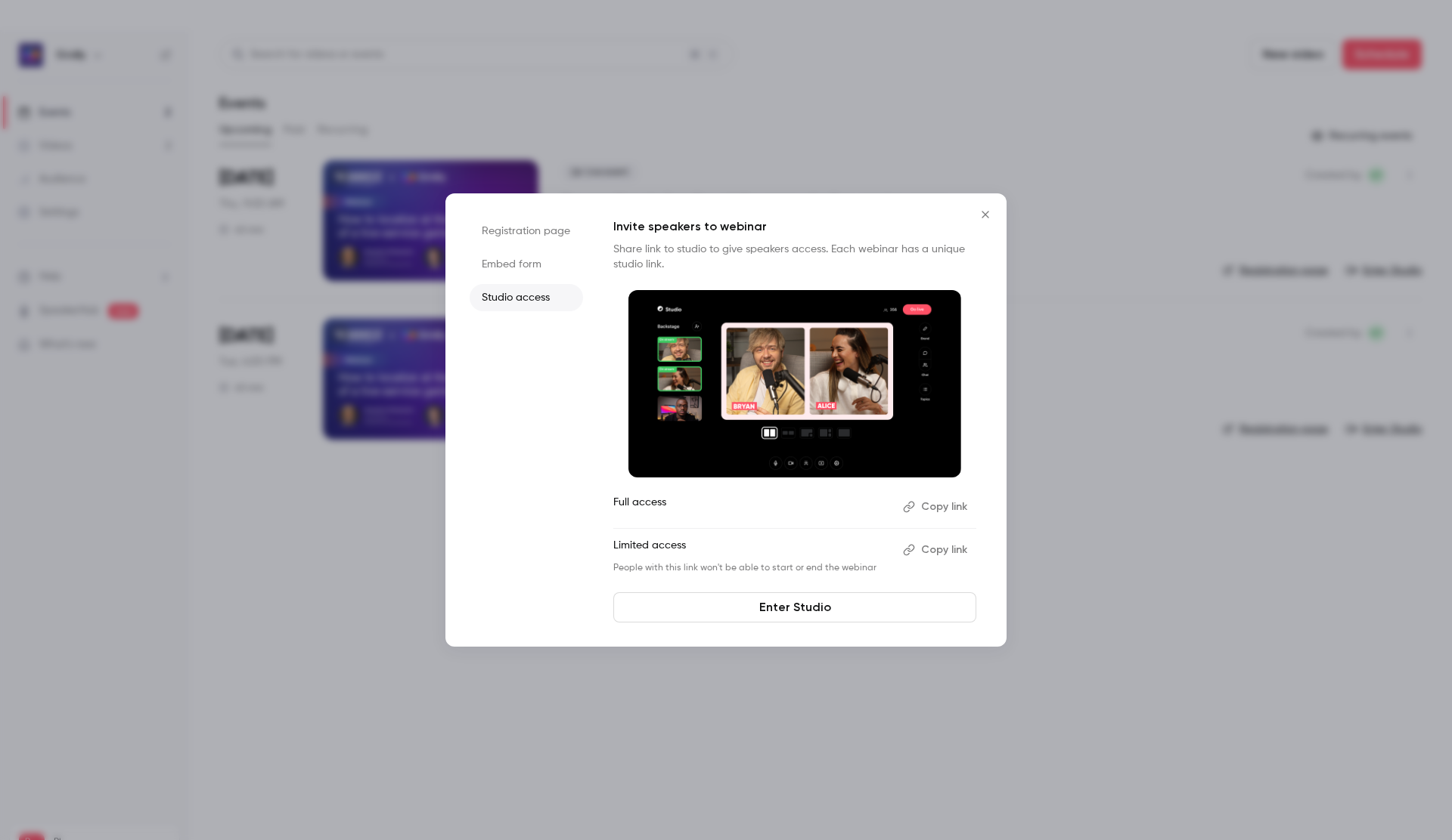
click at [909, 548] on icon "button" at bounding box center [909, 549] width 11 height 11
click at [552, 226] on li "Registration page" at bounding box center [526, 230] width 113 height 27
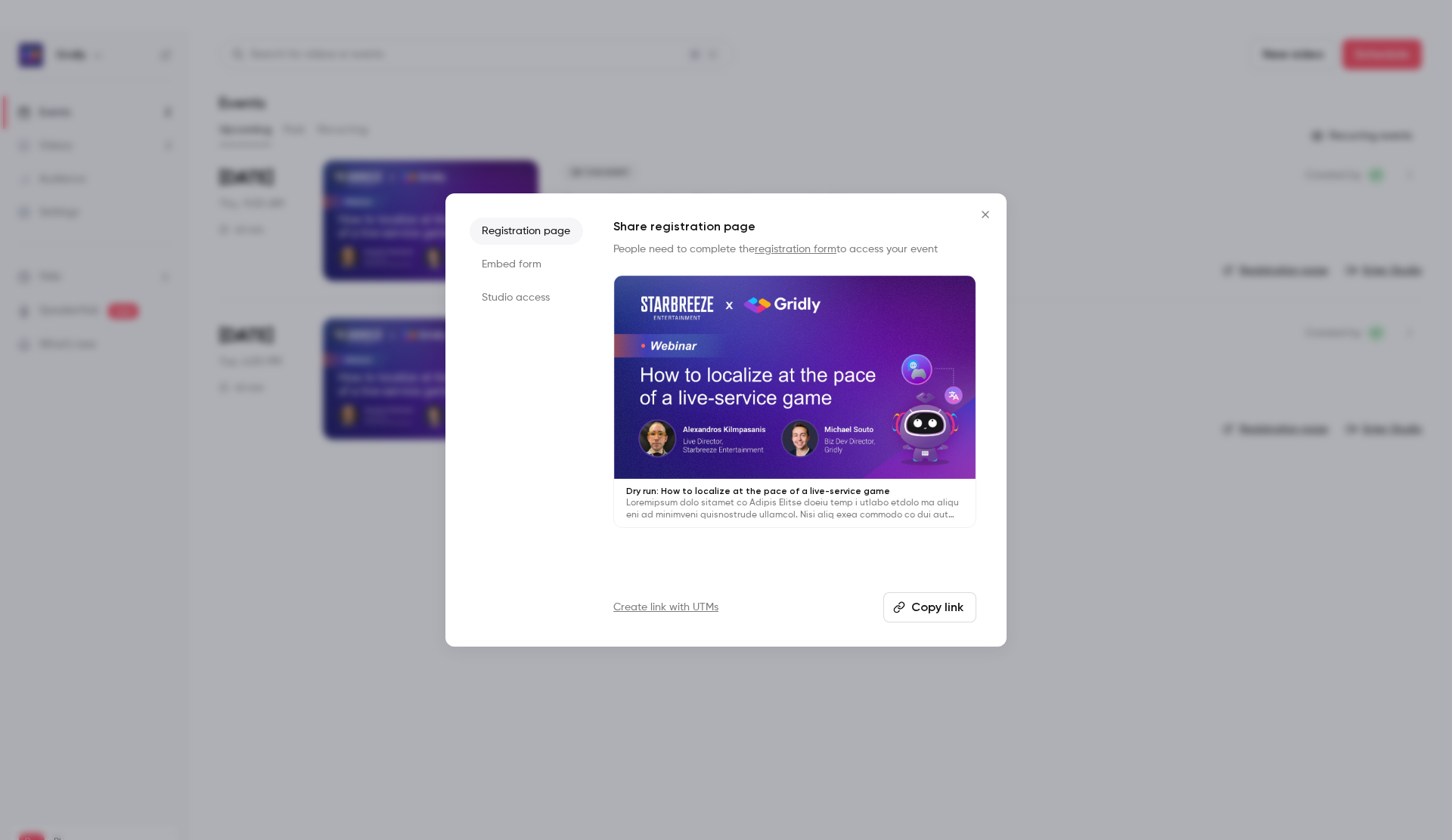
click at [507, 294] on li "Studio access" at bounding box center [526, 297] width 113 height 27
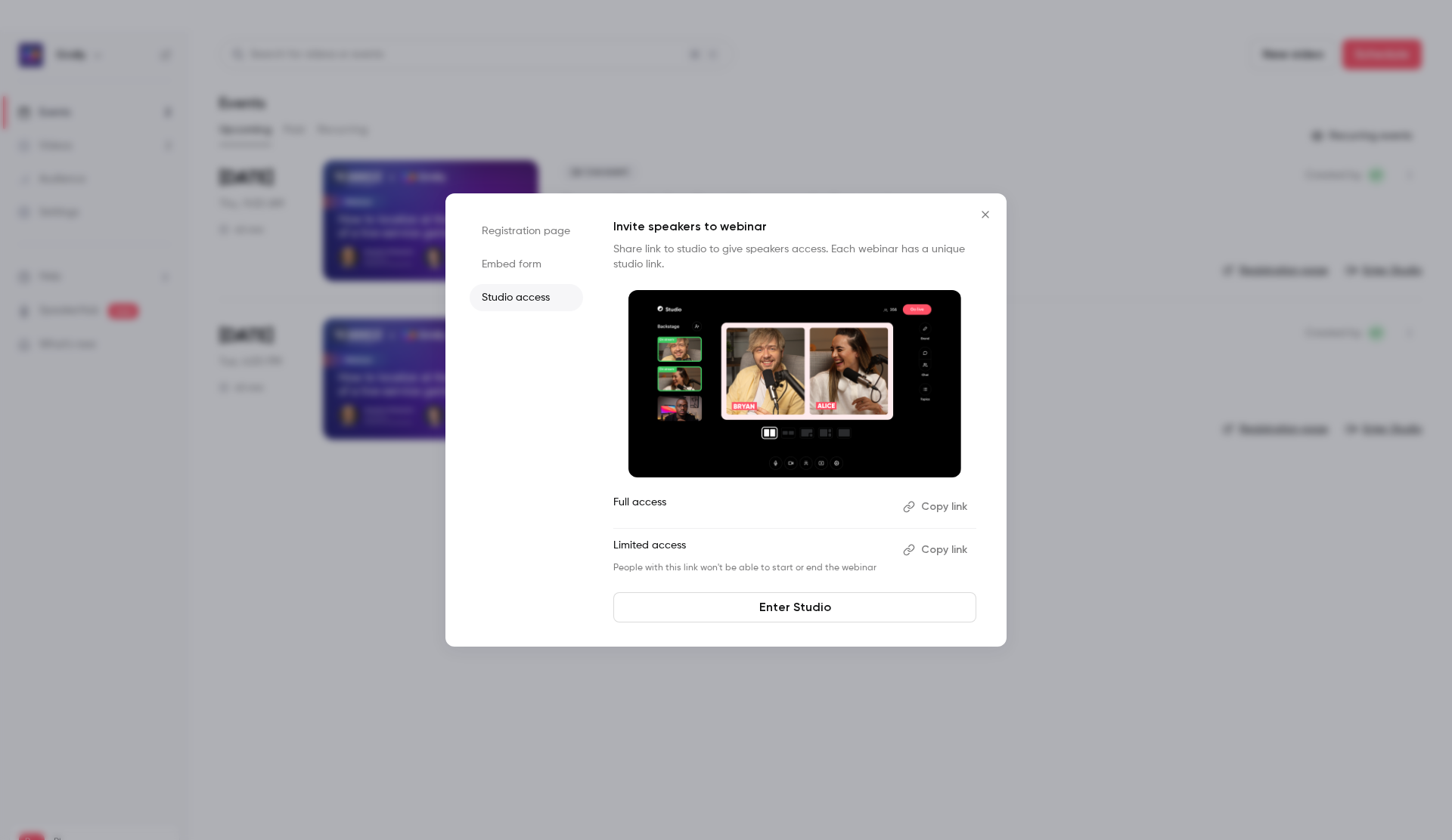
click at [924, 555] on button "Copy link" at bounding box center [937, 550] width 80 height 24
click at [985, 215] on icon "Close" at bounding box center [985, 214] width 7 height 7
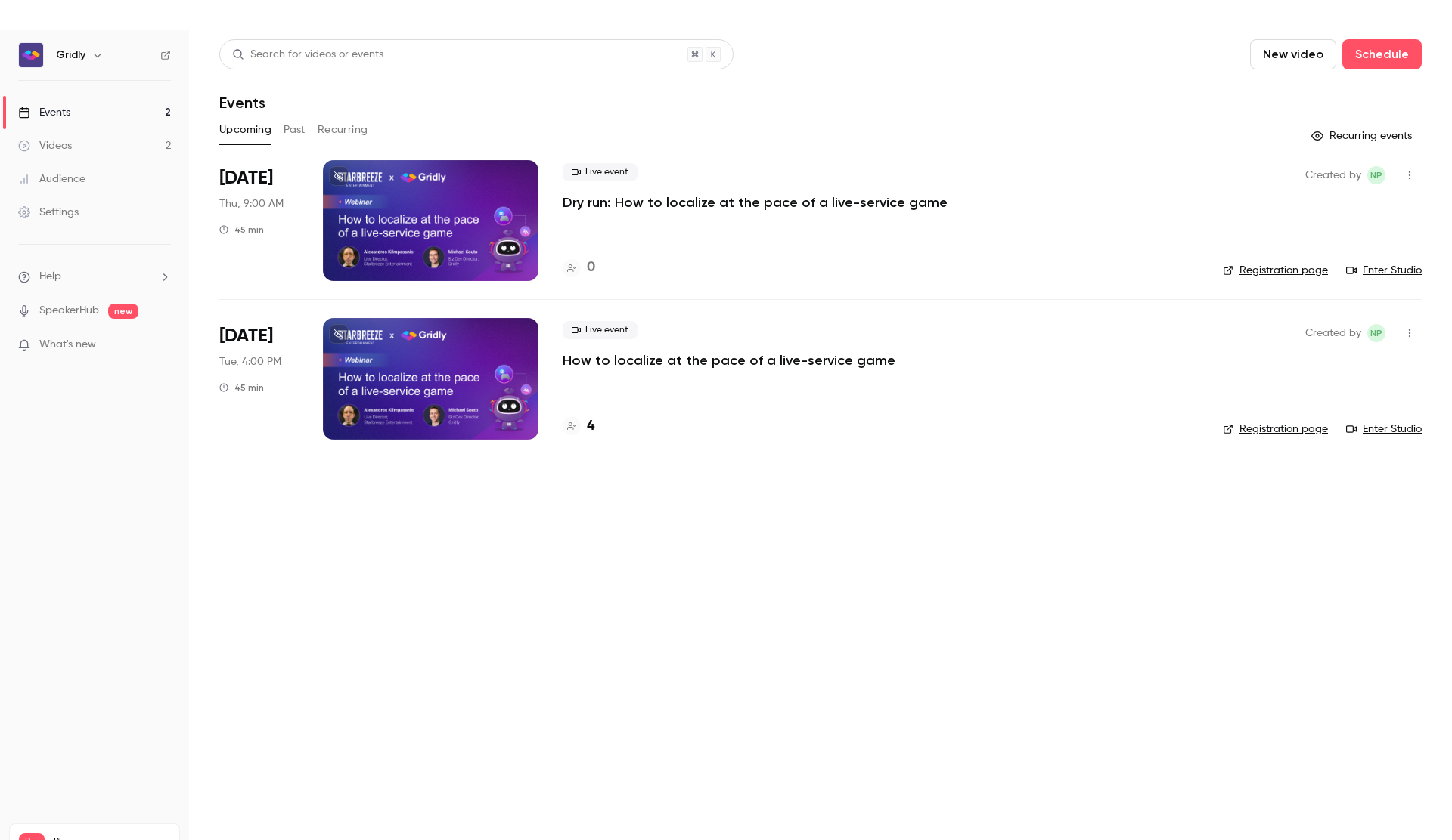
click at [690, 366] on p "How to localize at the pace of a live-service game" at bounding box center [729, 360] width 333 height 18
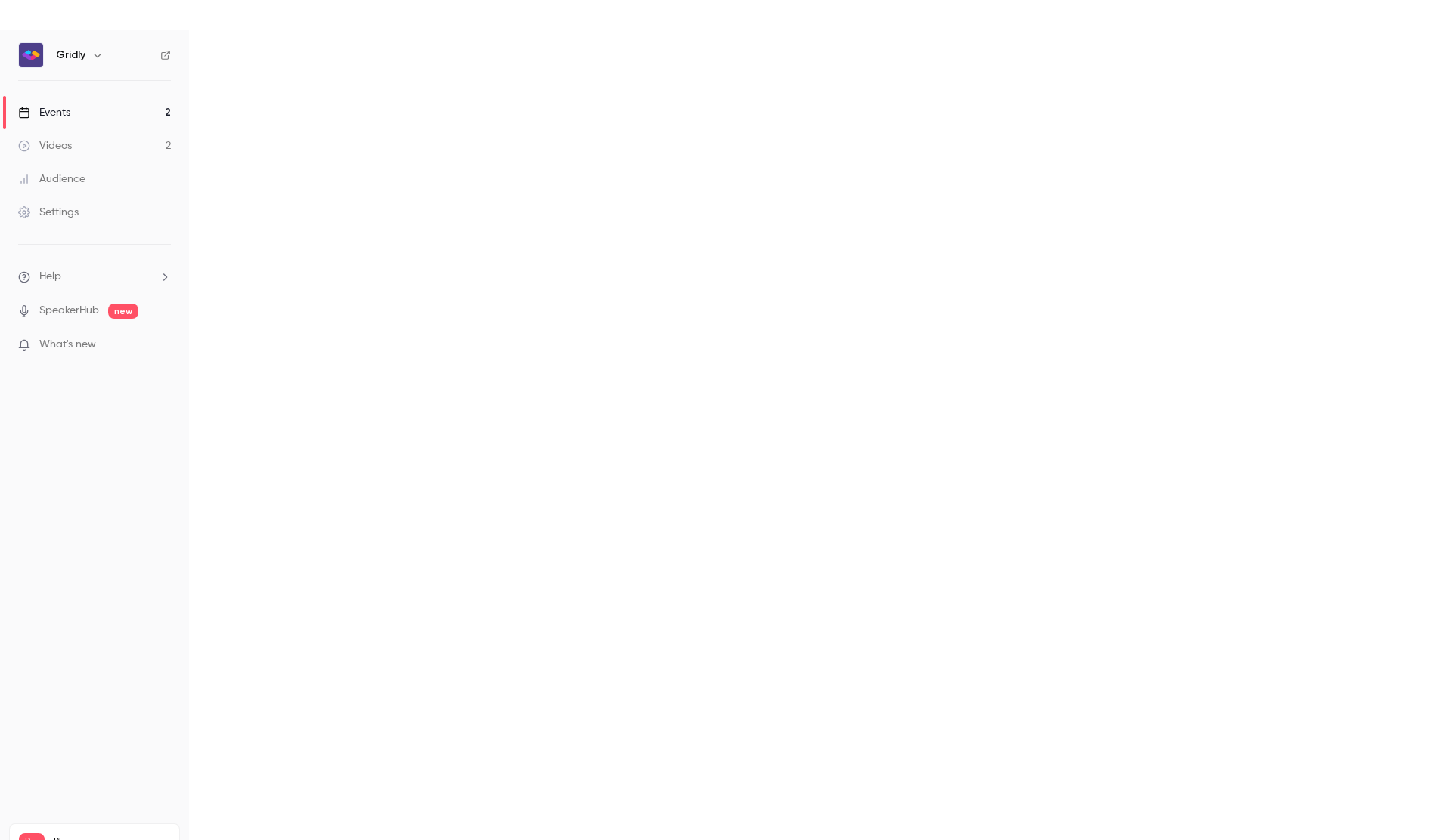
click at [689, 363] on main at bounding box center [820, 450] width 1262 height 840
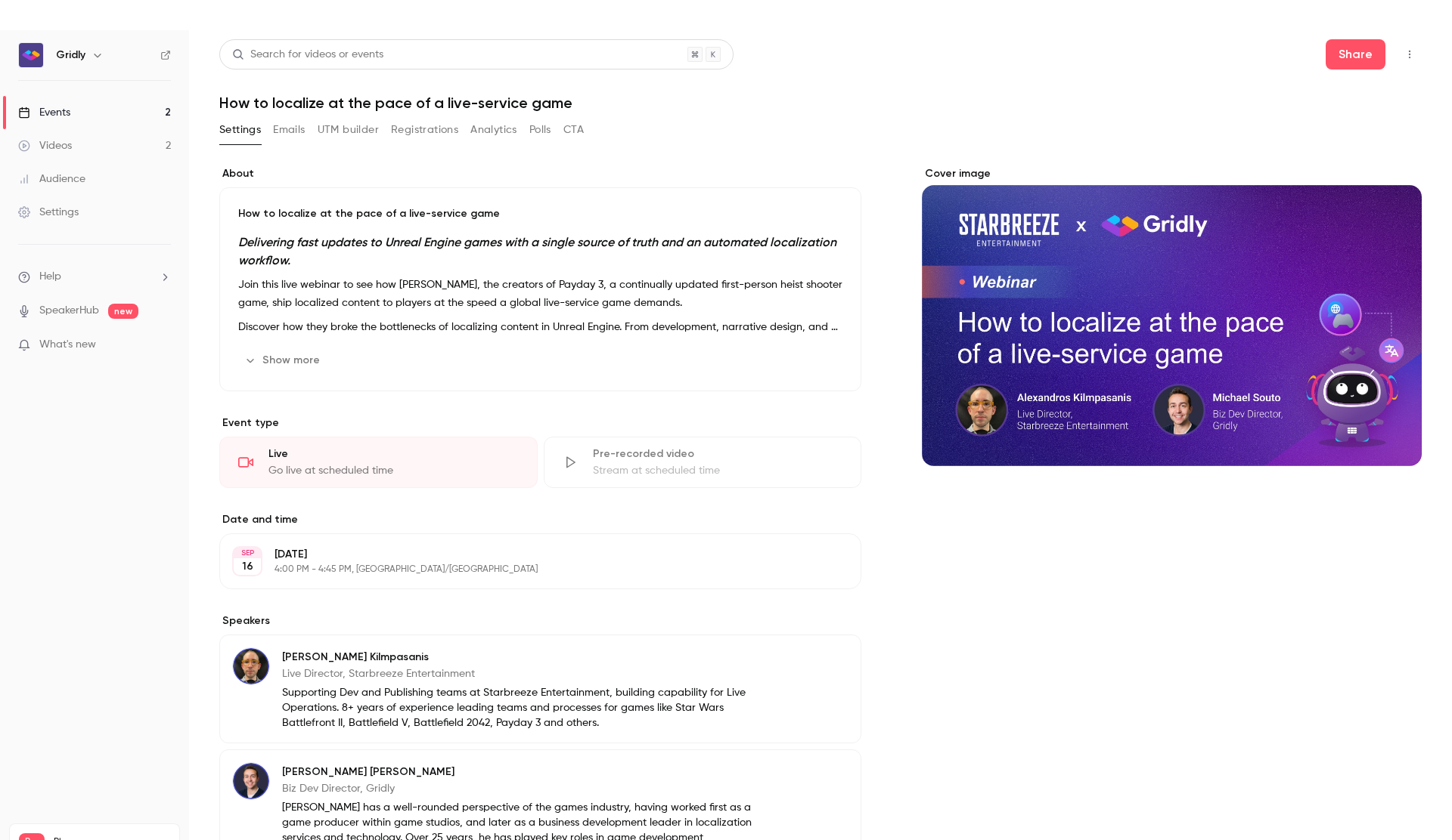
click at [370, 129] on button "UTM builder" at bounding box center [348, 130] width 62 height 24
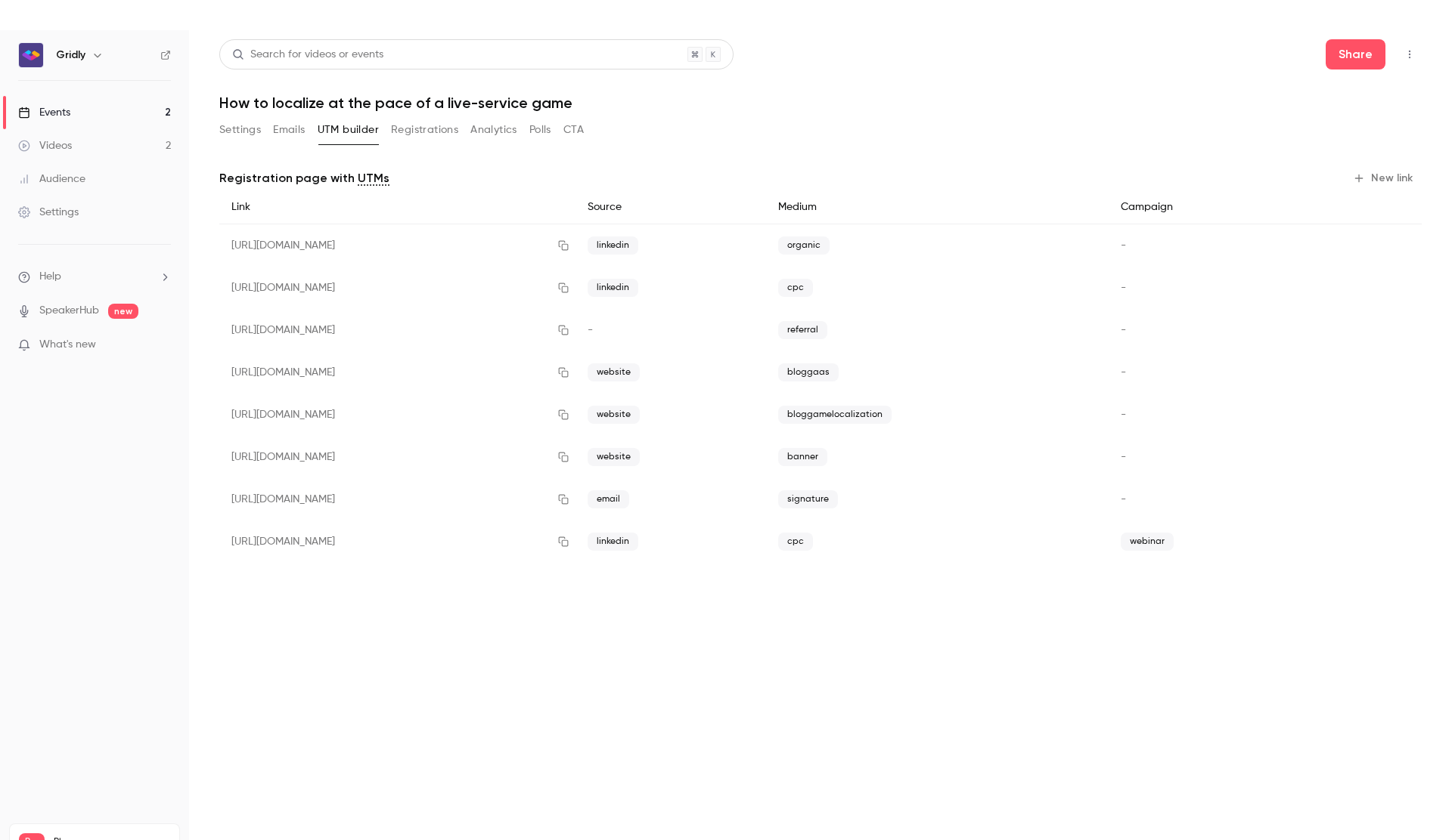
click at [432, 132] on button "Registrations" at bounding box center [425, 130] width 68 height 24
